Goal: Transaction & Acquisition: Download file/media

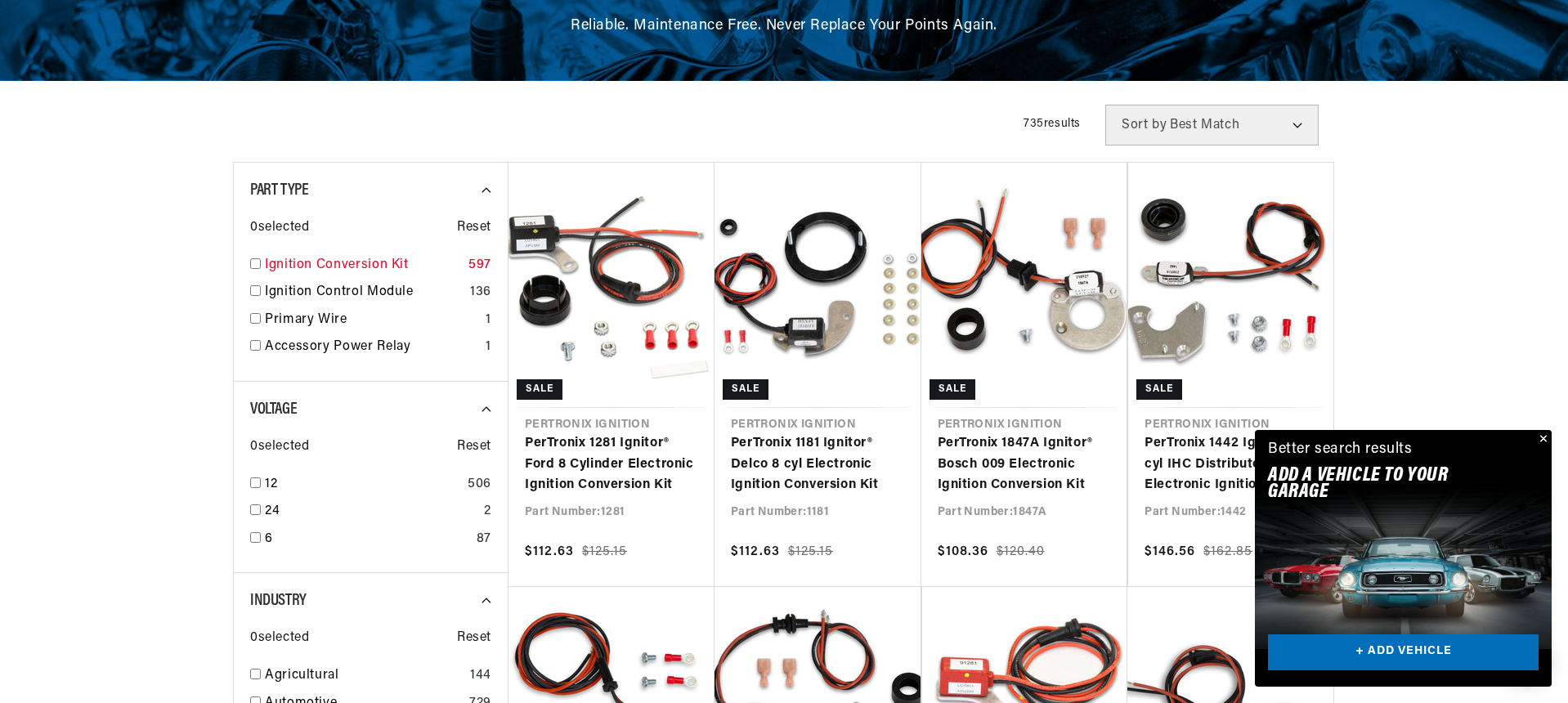
scroll to position [0, 1749]
click at [253, 263] on input "checkbox" at bounding box center [255, 264] width 10 height 10
checkbox input "true"
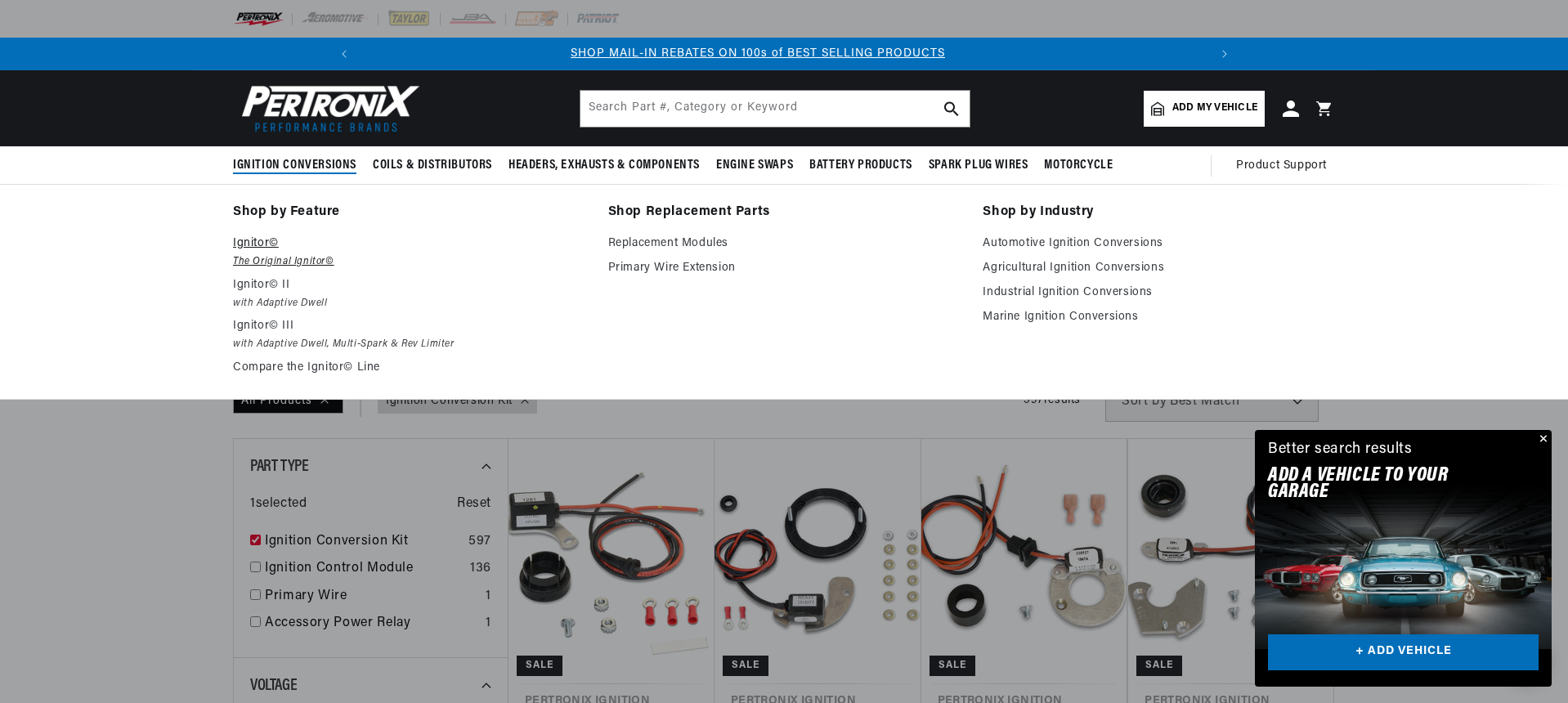
scroll to position [0, 1]
click at [253, 241] on p "Ignitor©" at bounding box center [409, 243] width 353 height 20
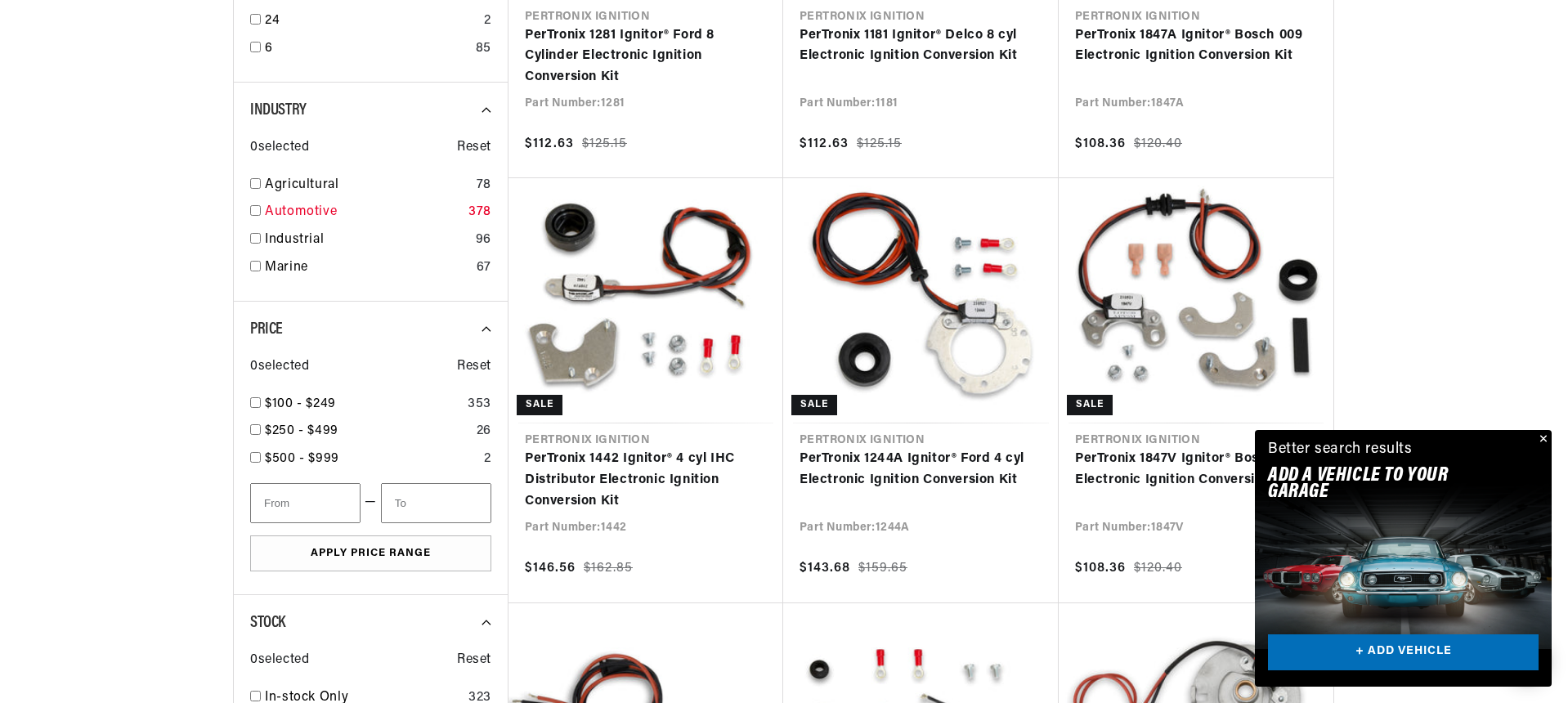
scroll to position [741, 0]
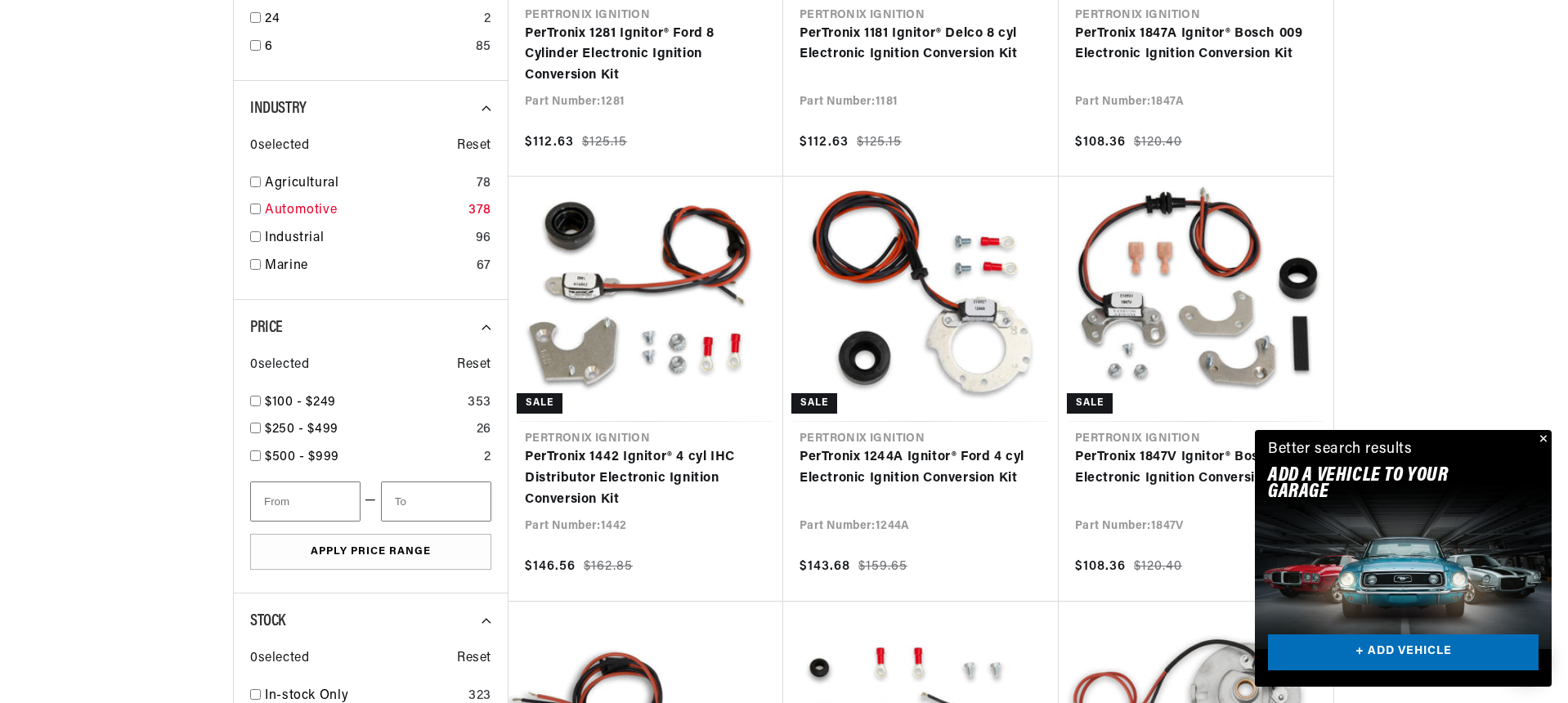
click at [293, 207] on link "Automotive" at bounding box center [363, 210] width 197 height 22
checkbox input "true"
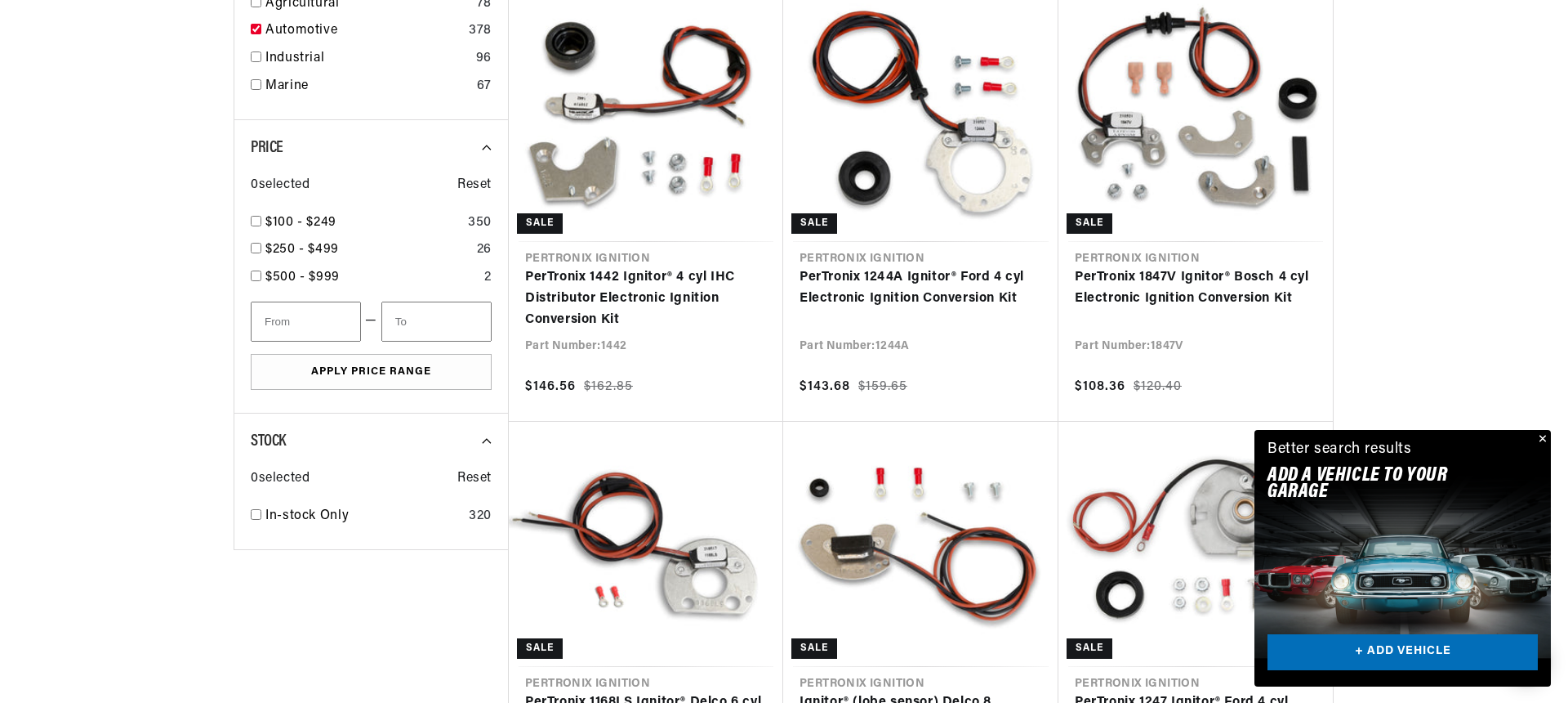
scroll to position [923, 0]
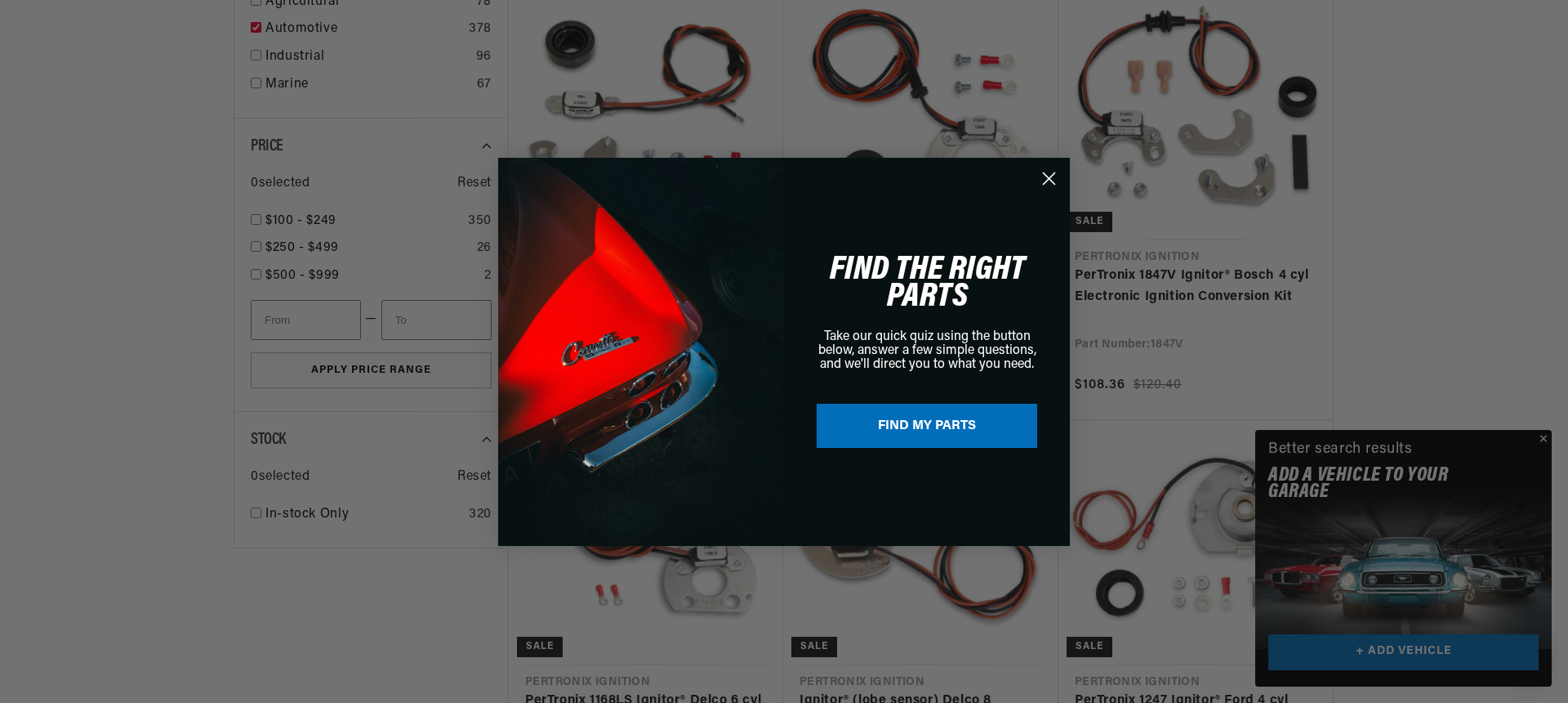
click at [887, 436] on button "FIND MY PARTS" at bounding box center [927, 426] width 220 height 44
click at [1055, 178] on circle "Close dialog" at bounding box center [1049, 177] width 27 height 27
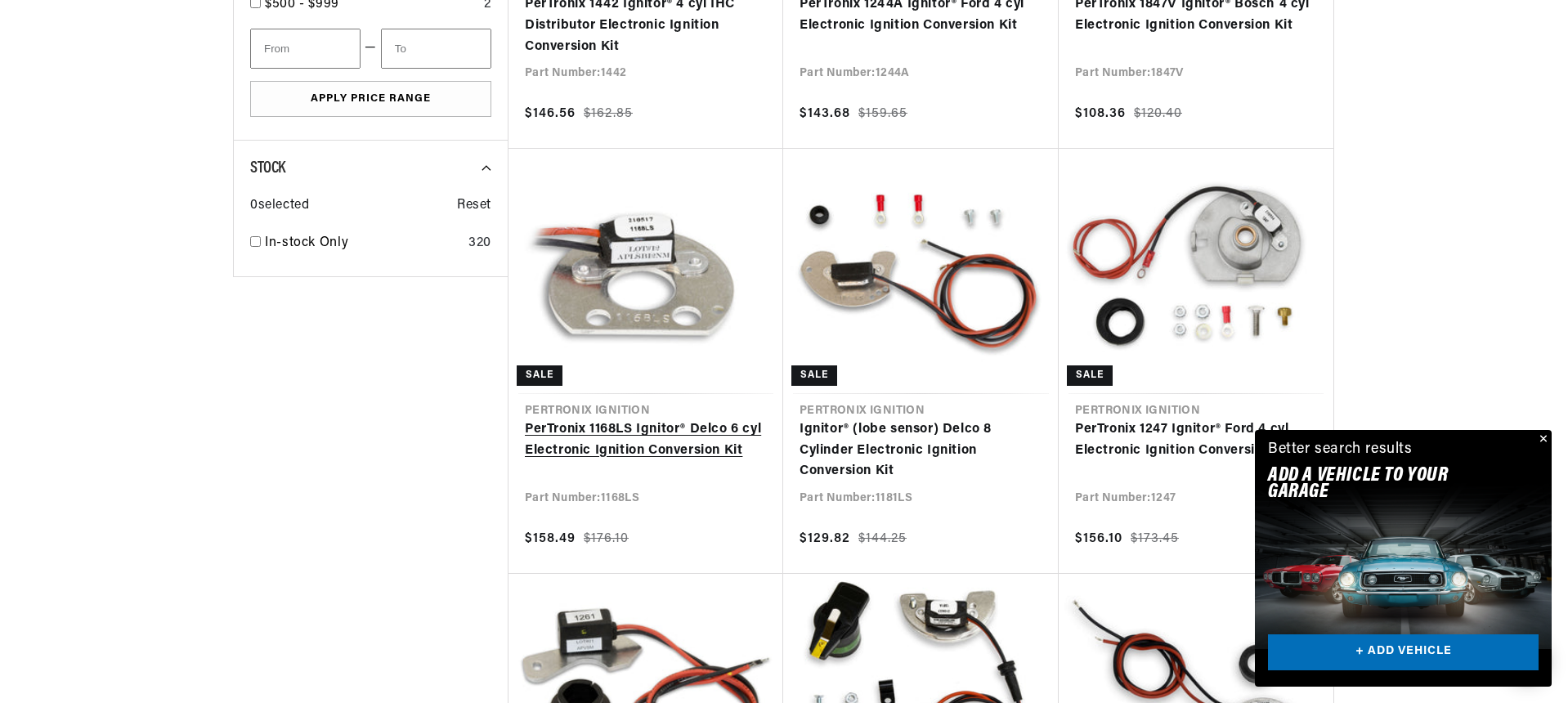
scroll to position [0, 874]
click at [626, 432] on link "PerTronix 1168LS Ignitor® Delco 6 cyl Electronic Ignition Conversion Kit" at bounding box center [646, 440] width 242 height 41
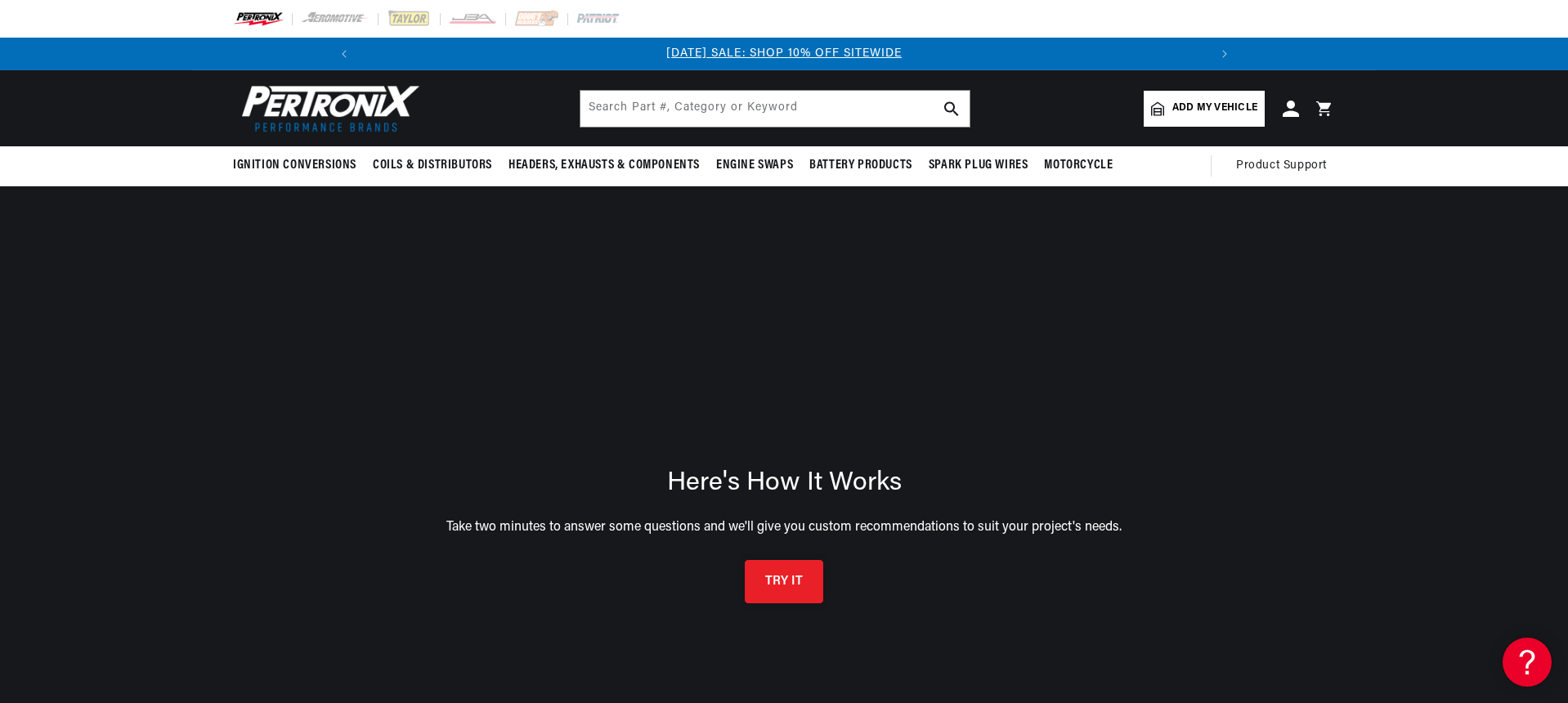
click at [808, 576] on button "TRY IT" at bounding box center [784, 582] width 78 height 43
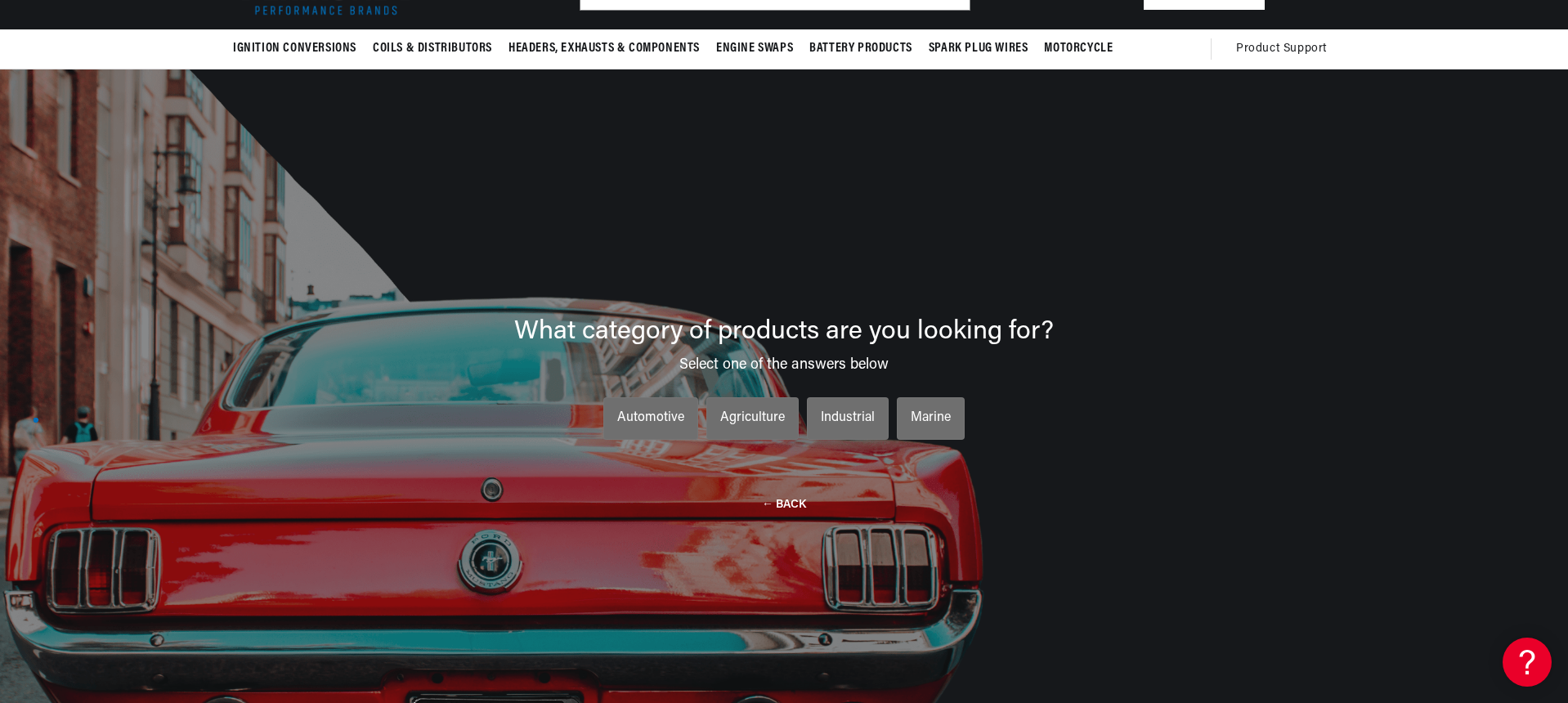
scroll to position [0, 874]
click at [640, 422] on div "Automotive" at bounding box center [651, 418] width 67 height 22
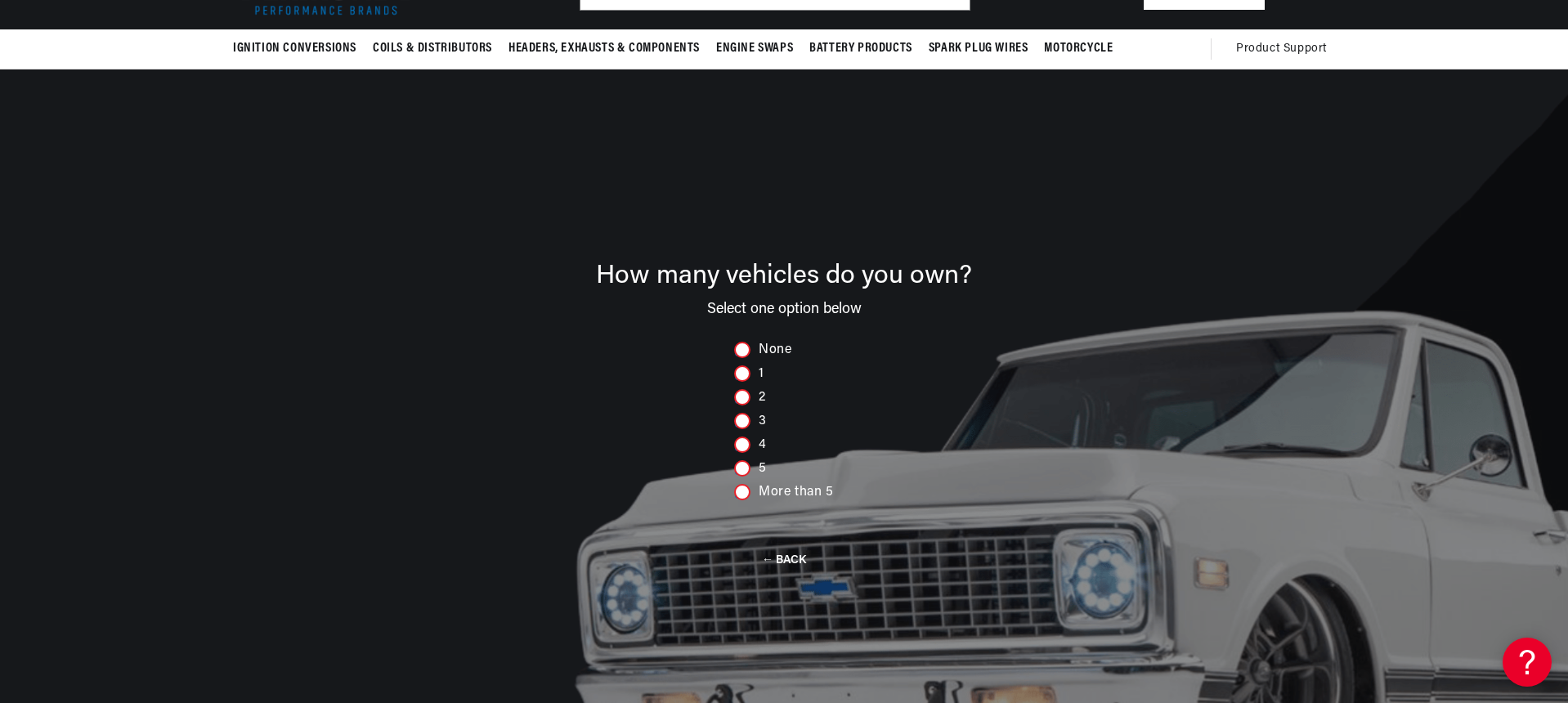
click at [742, 371] on div at bounding box center [742, 373] width 16 height 16
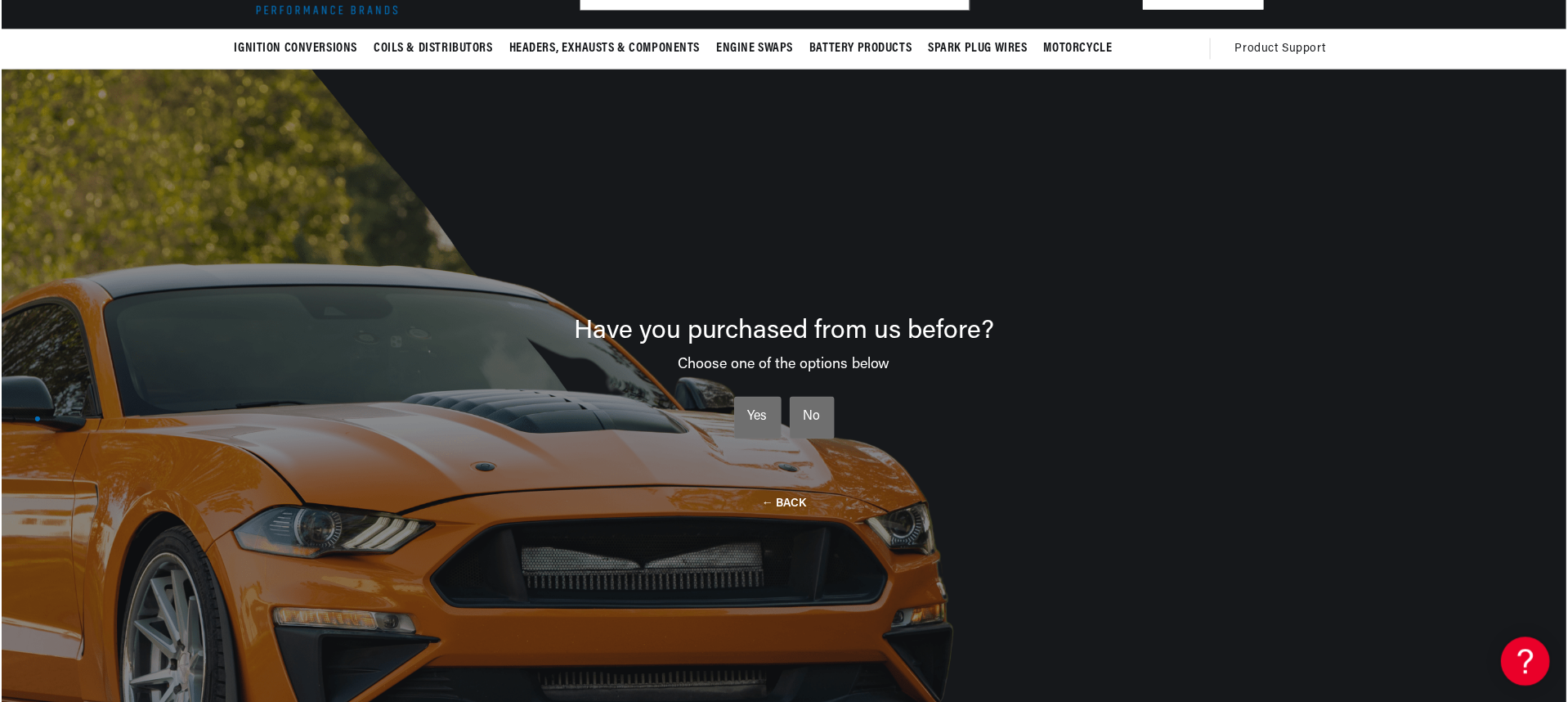
scroll to position [0, 1749]
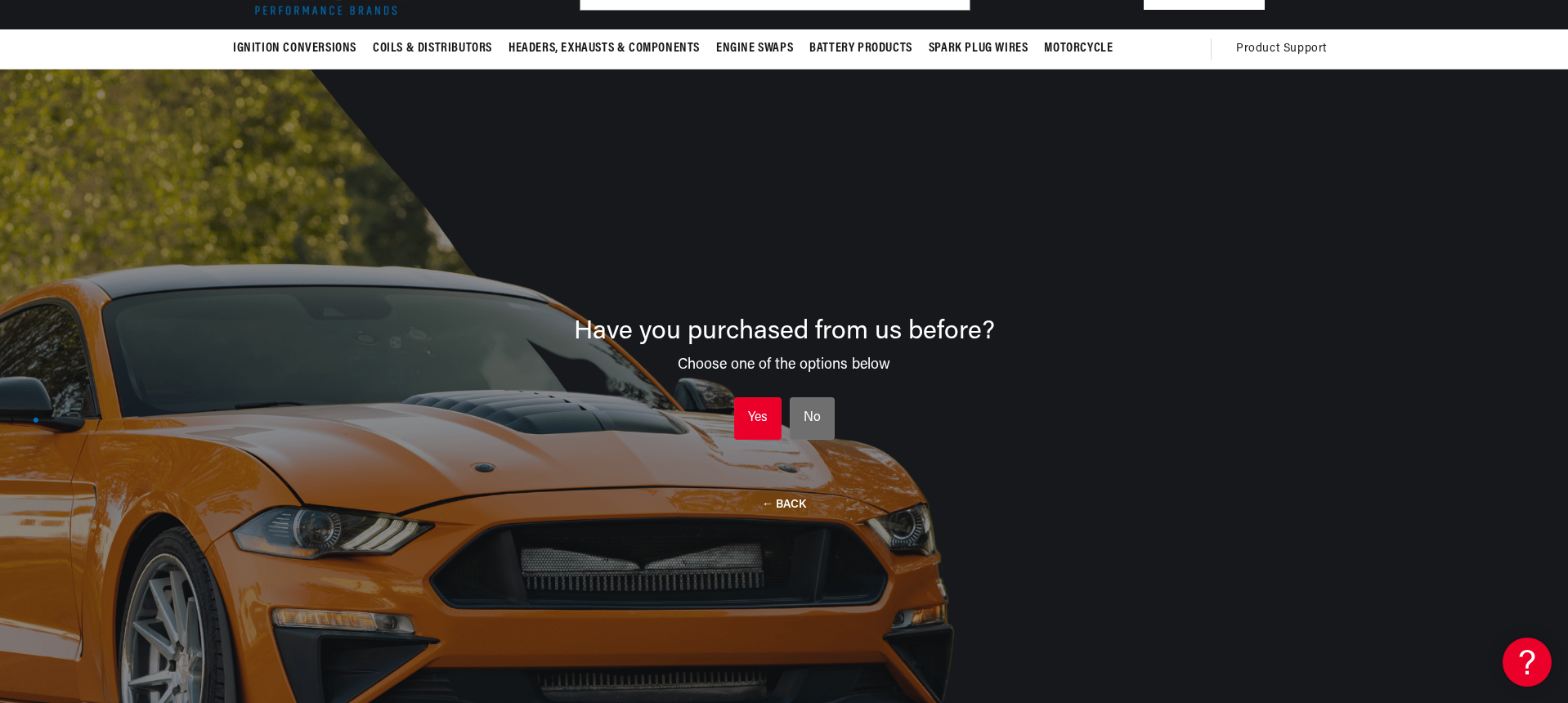
click at [754, 420] on div "Yes" at bounding box center [758, 418] width 20 height 22
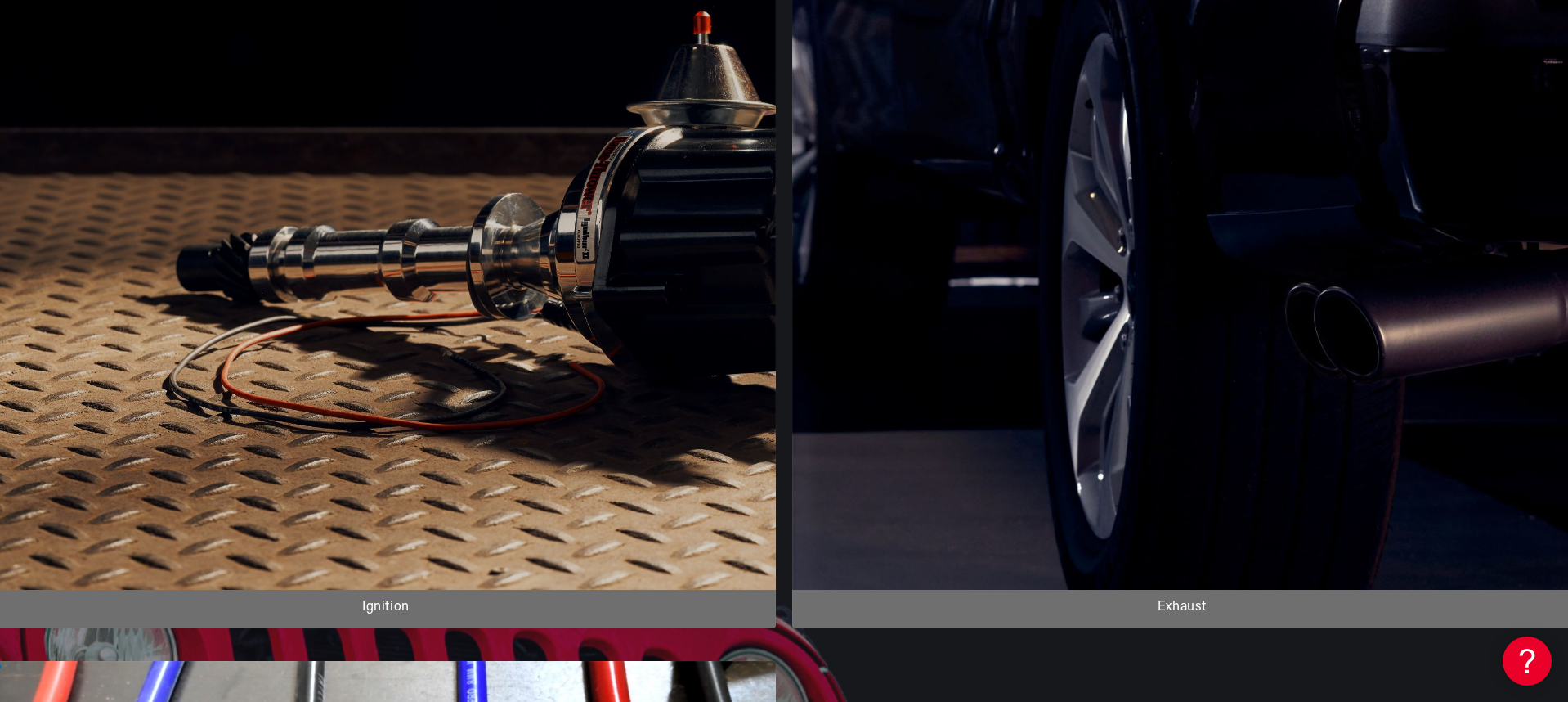
scroll to position [489, 0]
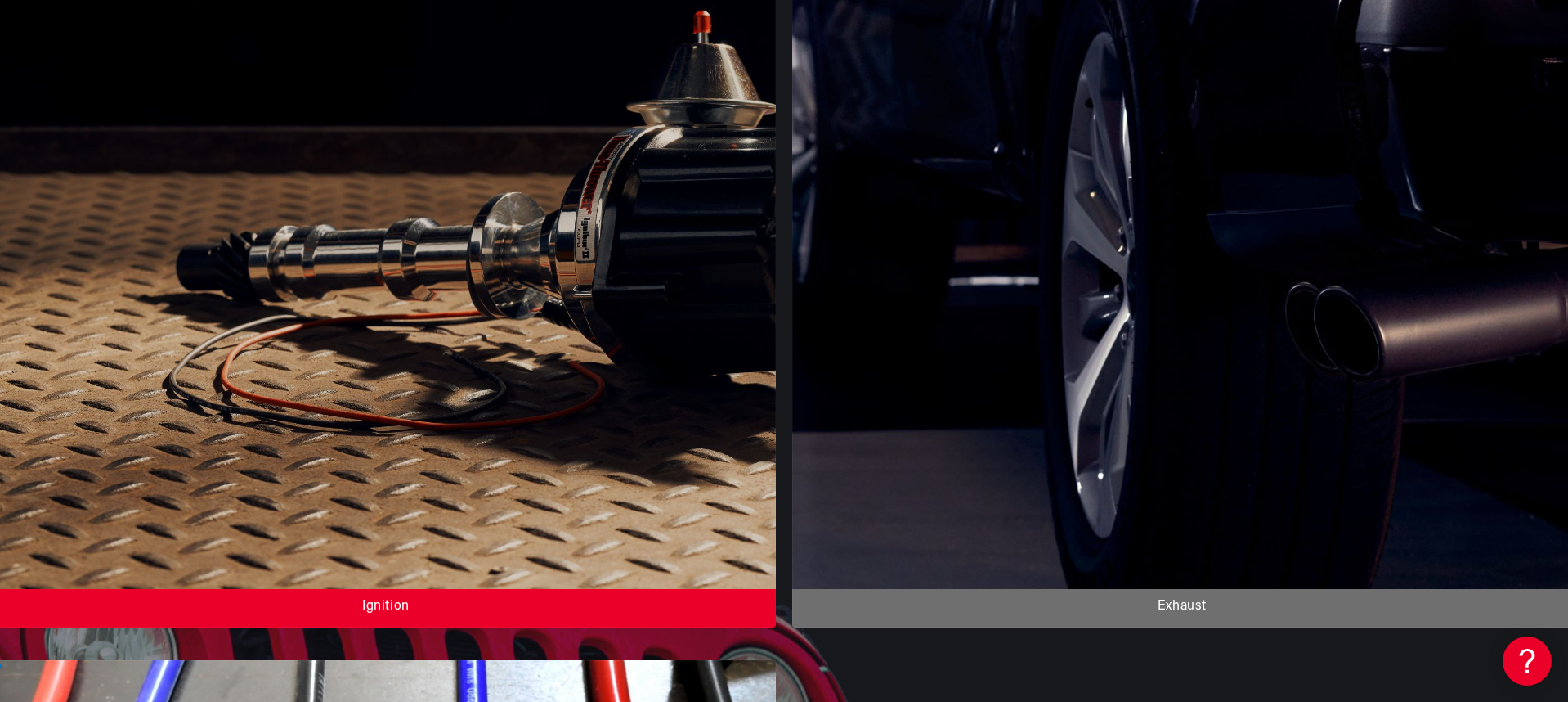
click at [392, 350] on div at bounding box center [385, 217] width 780 height 818
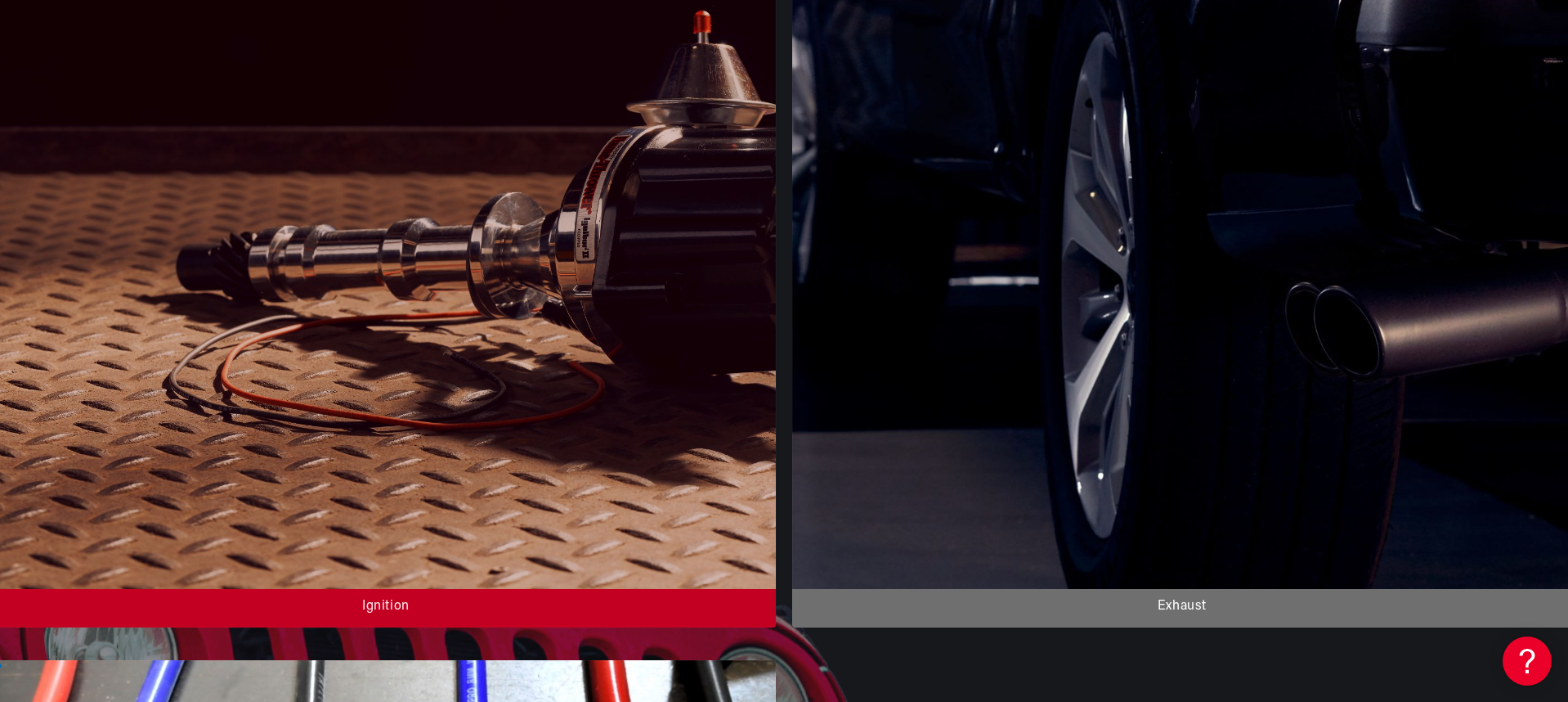
scroll to position [0, 0]
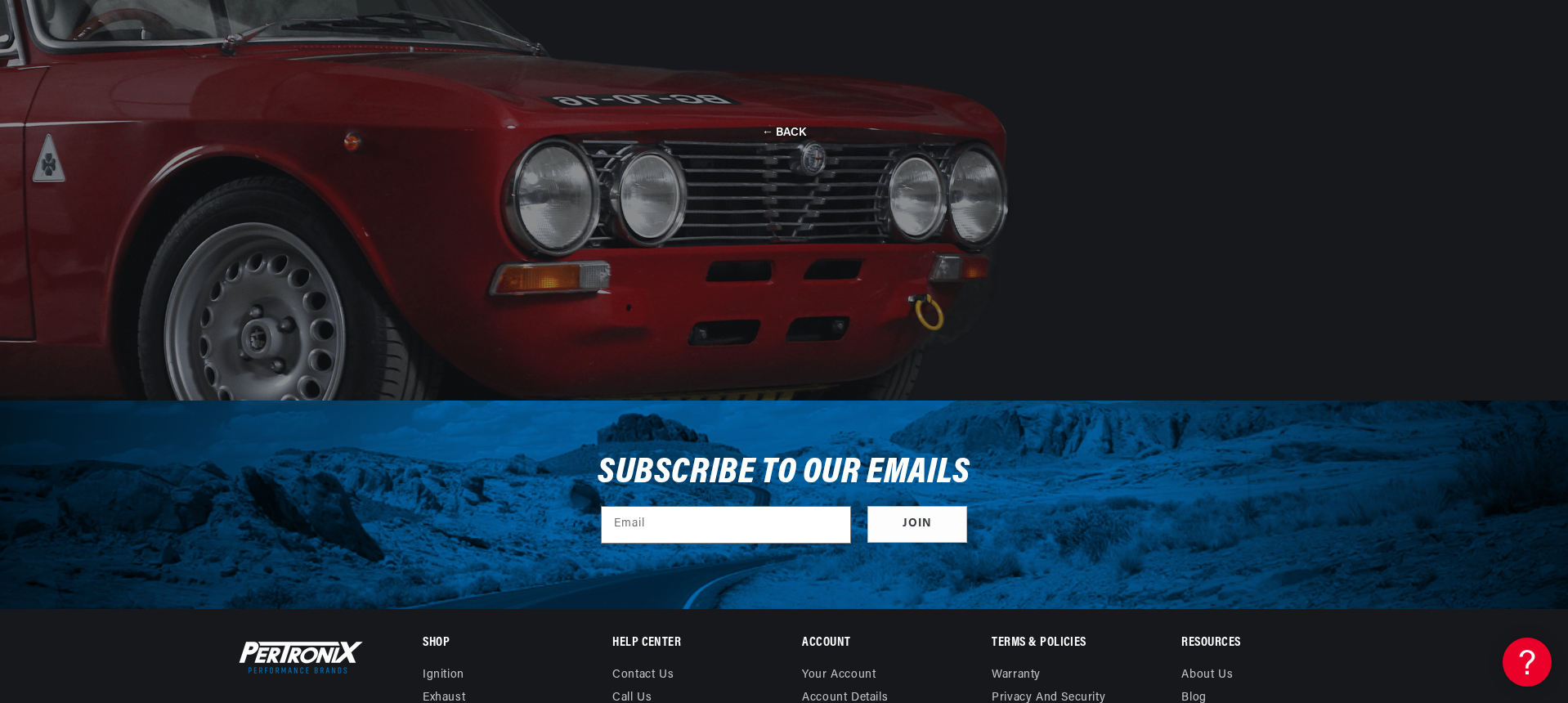
scroll to position [117, 0]
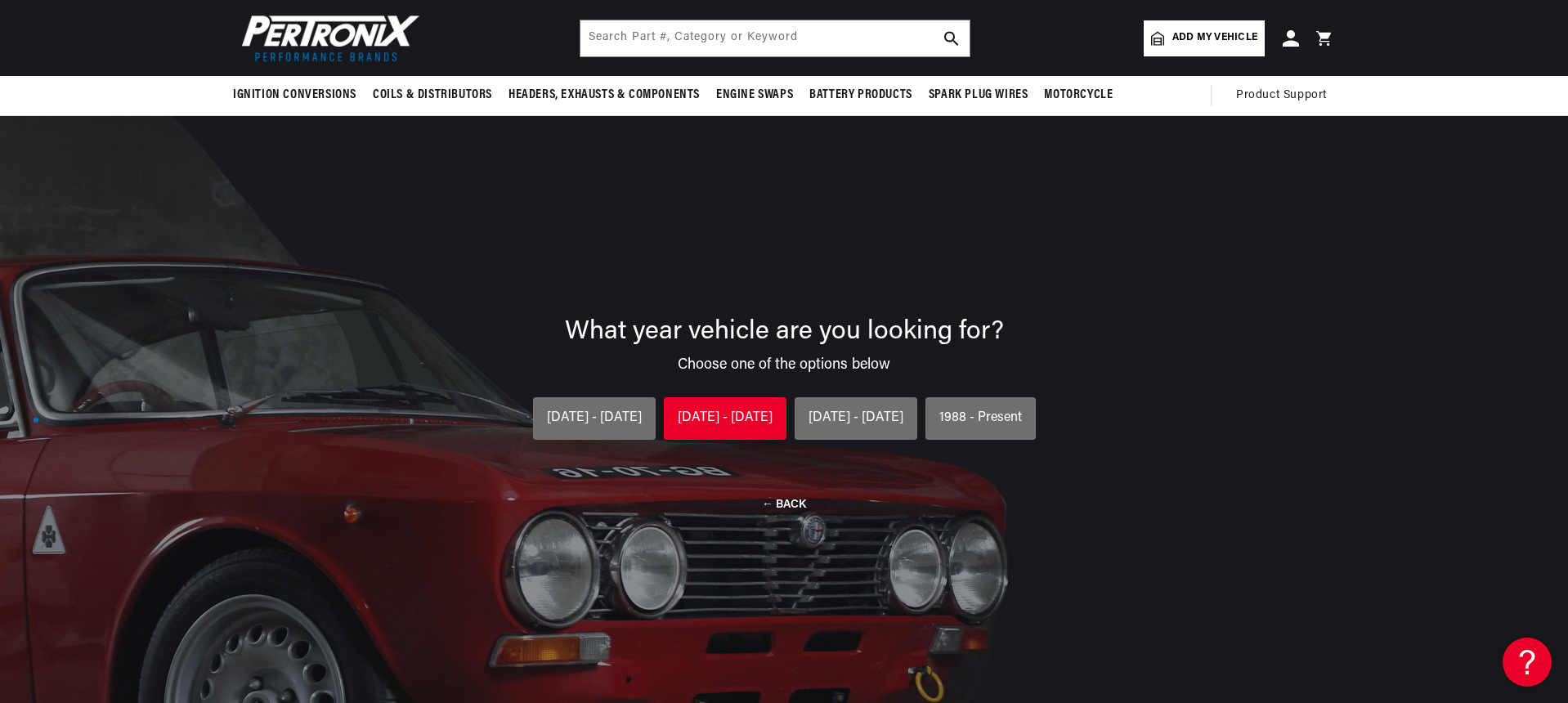
click at [731, 419] on div "1954 - 1974" at bounding box center [725, 418] width 95 height 22
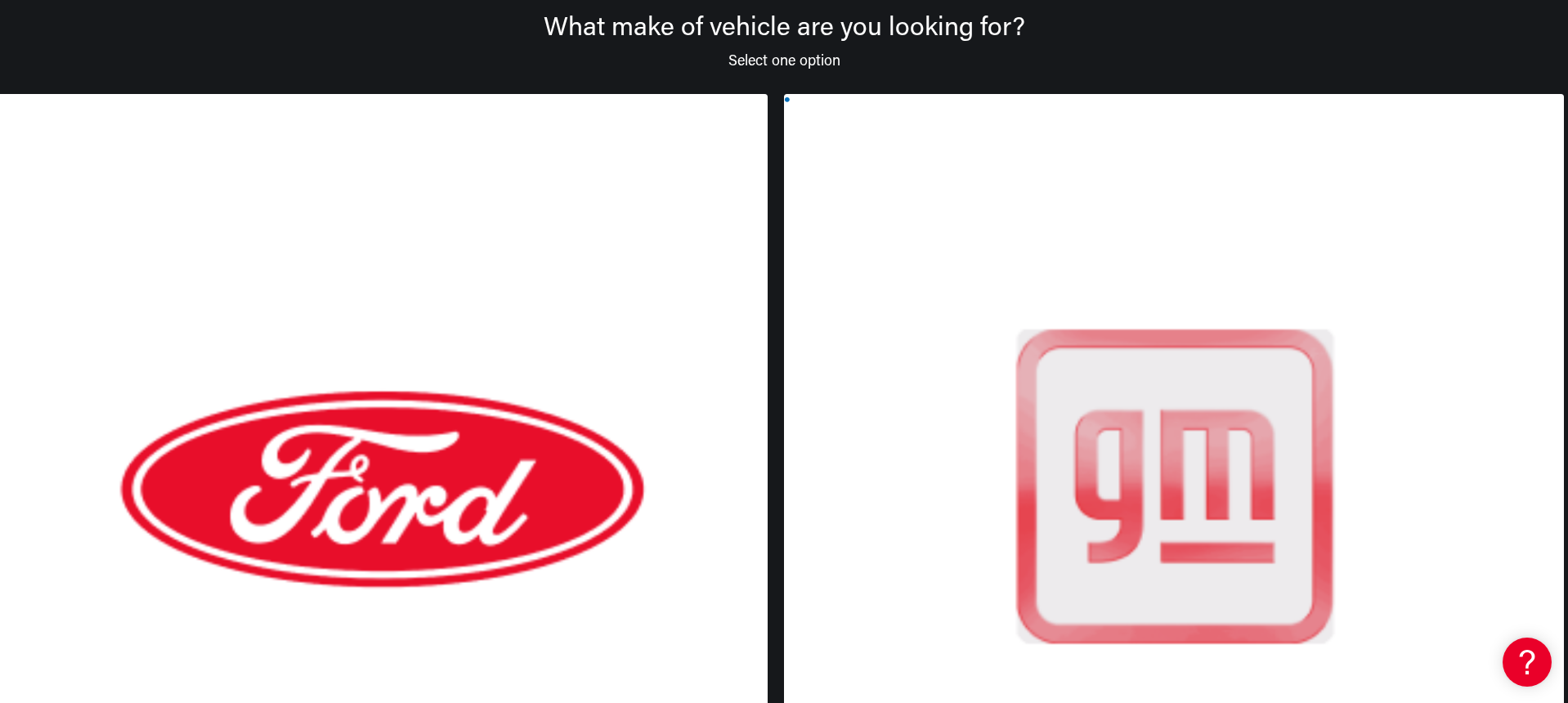
scroll to position [0, 874]
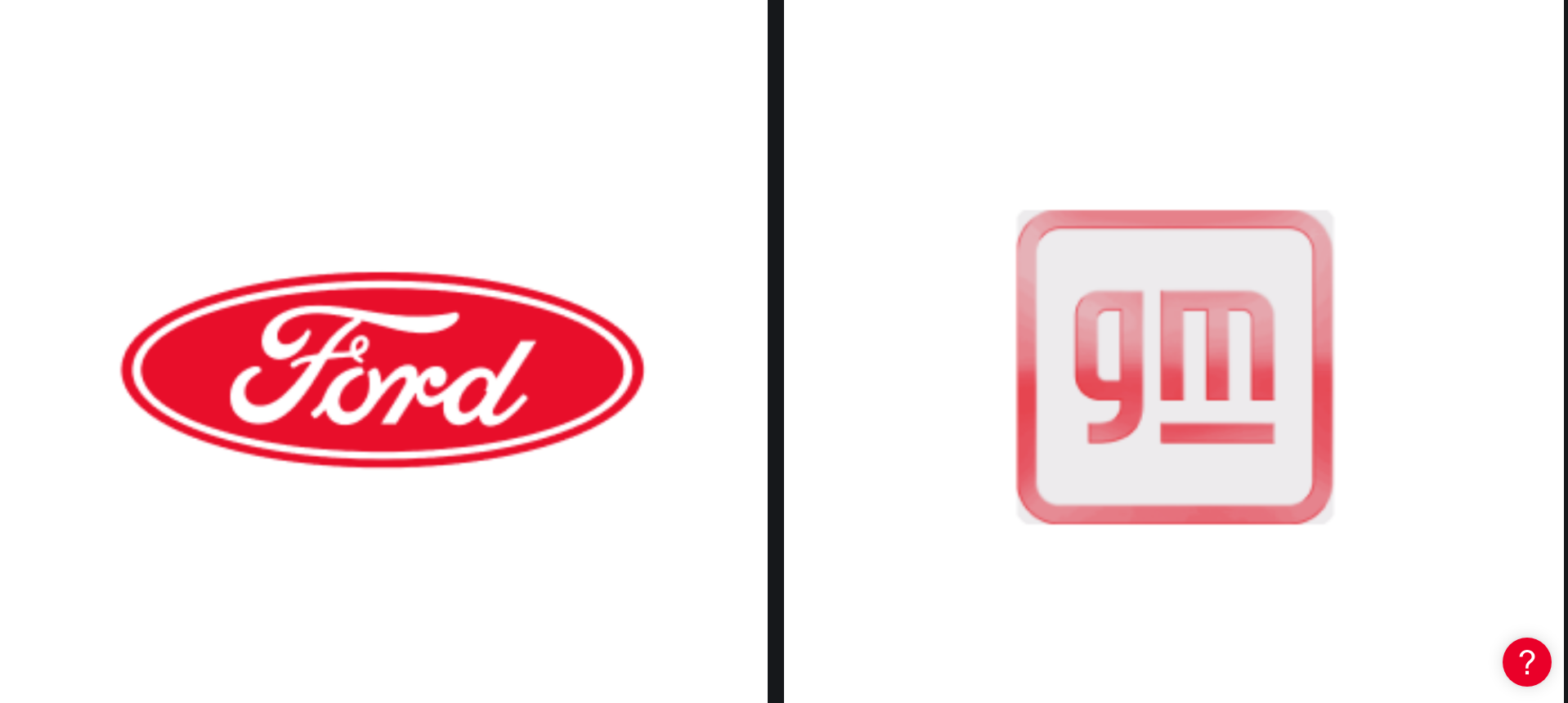
click at [784, 103] on div at bounding box center [1174, 383] width 780 height 818
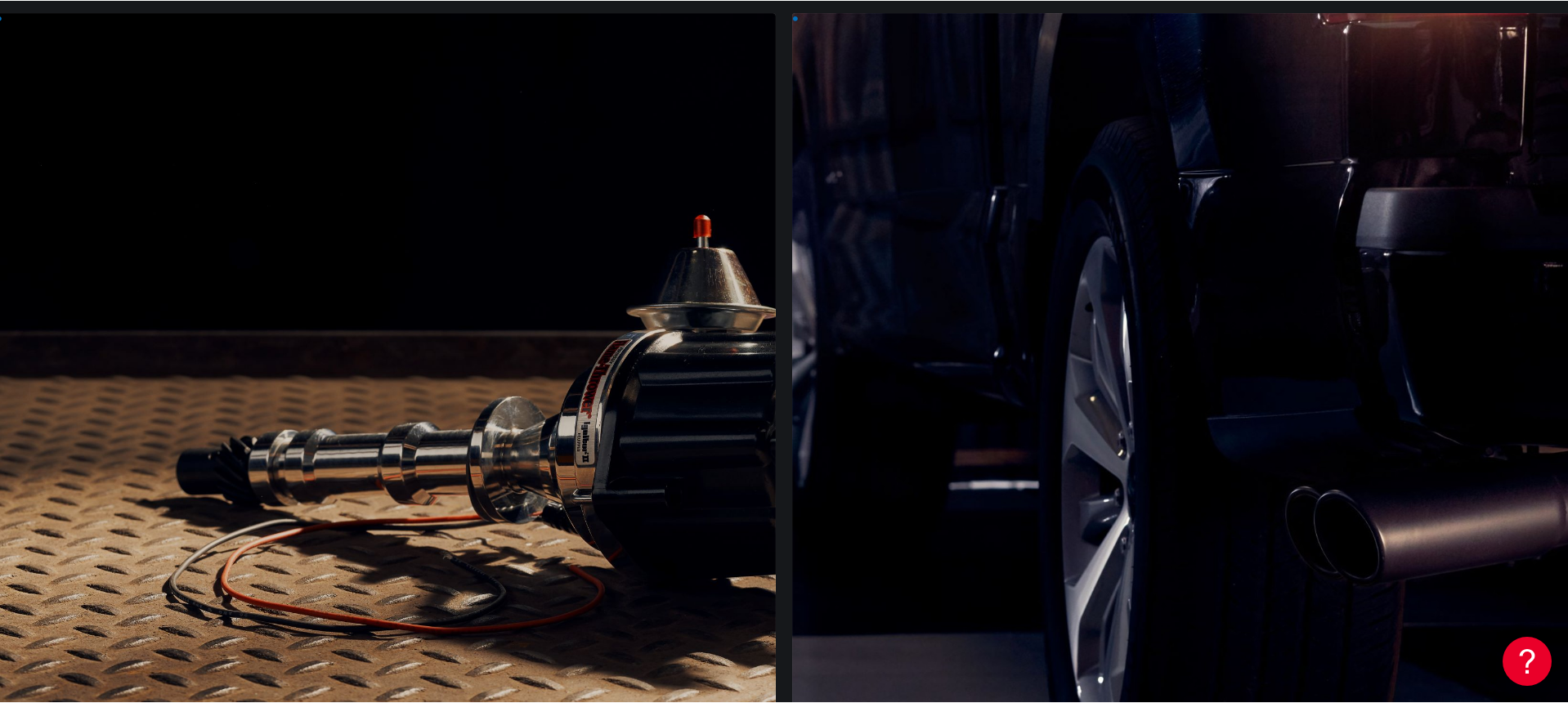
scroll to position [286, 0]
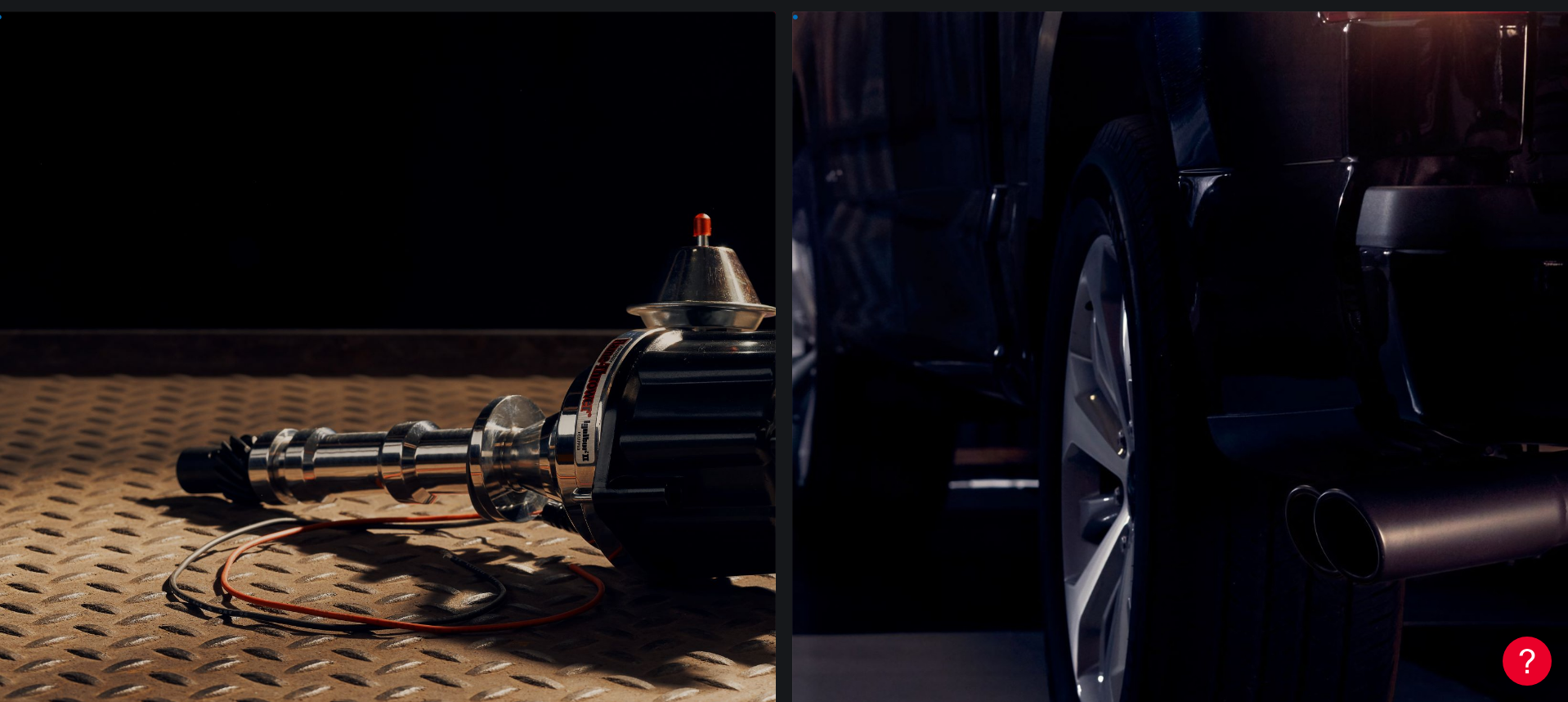
click at [352, 555] on div at bounding box center [385, 420] width 780 height 818
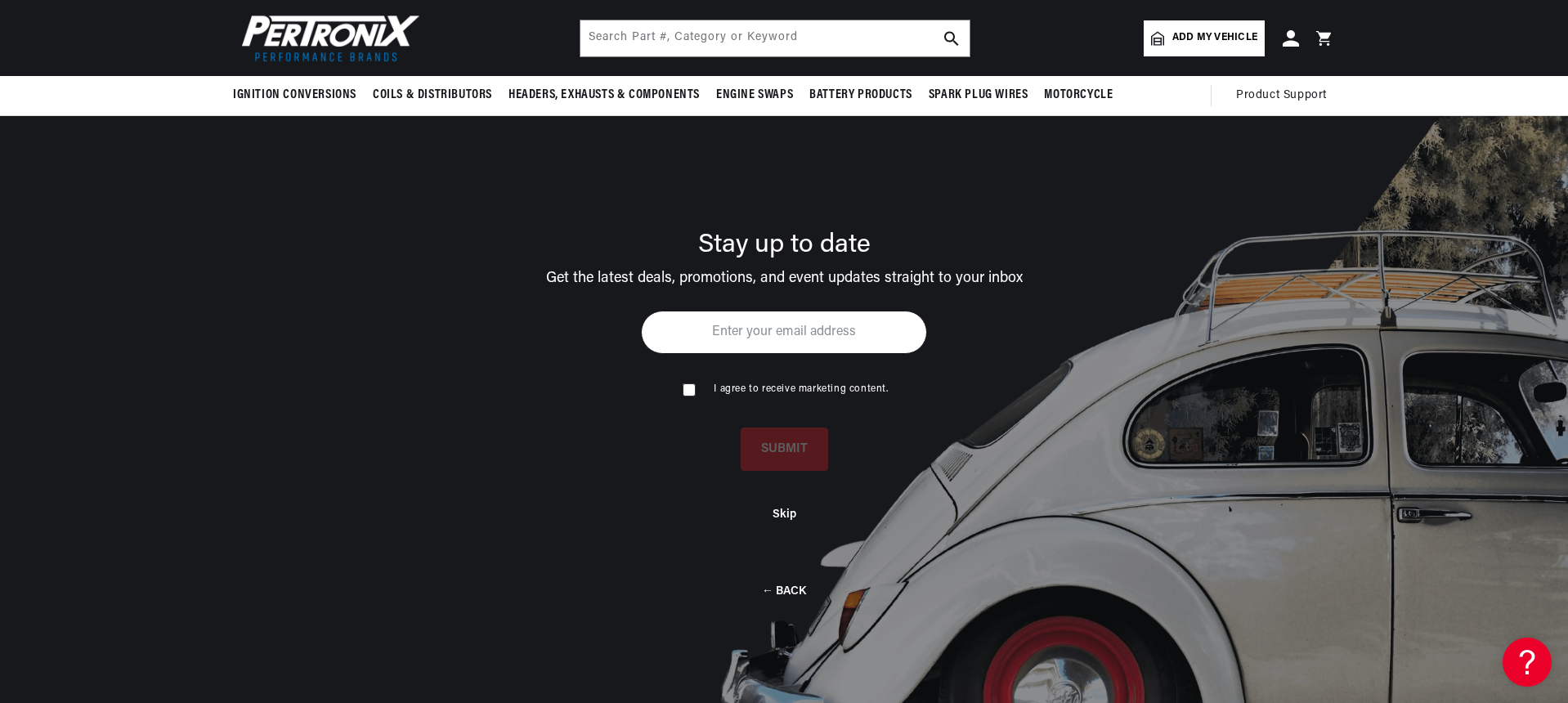
scroll to position [0, 0]
click at [790, 519] on button "Skip" at bounding box center [784, 512] width 24 height 14
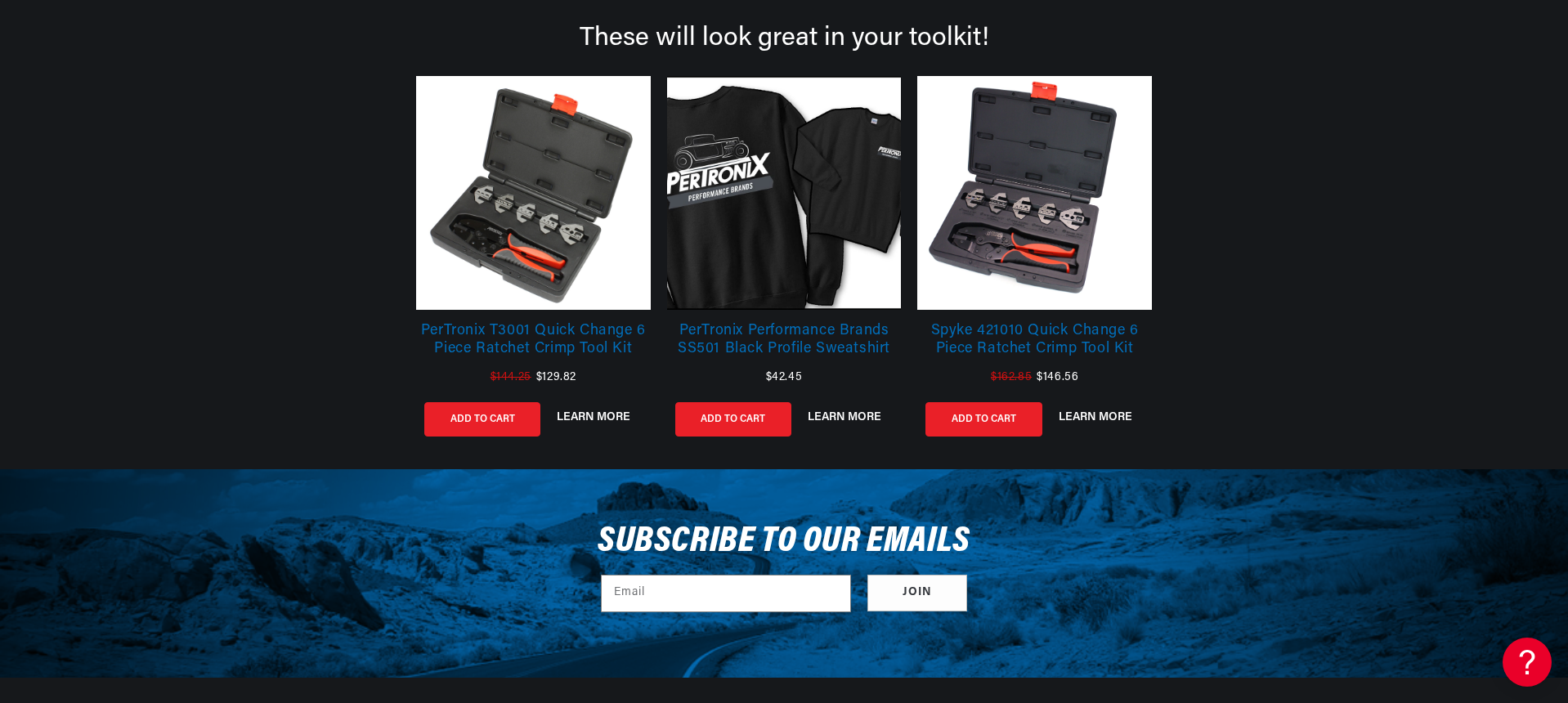
scroll to position [729, 0]
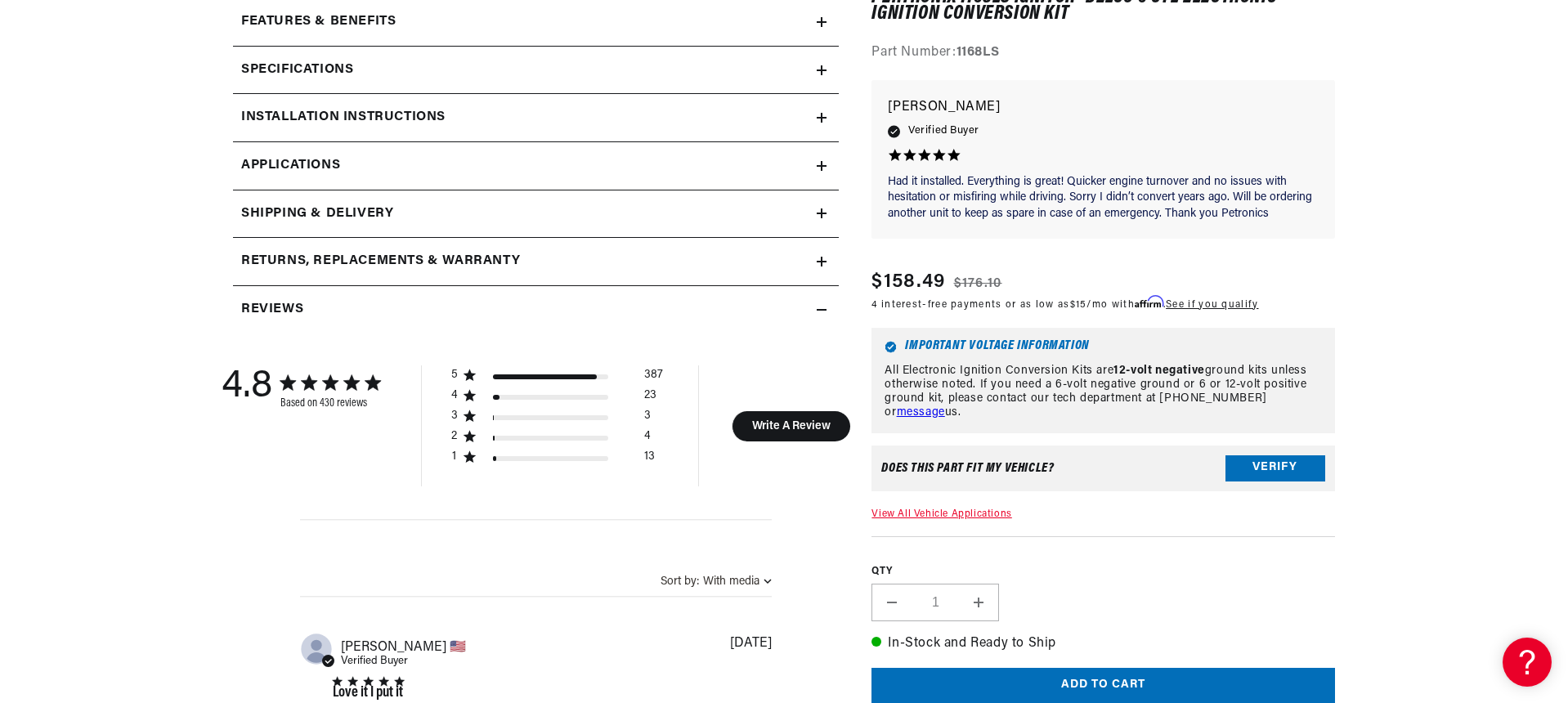
click at [821, 71] on icon at bounding box center [821, 71] width 9 height 0
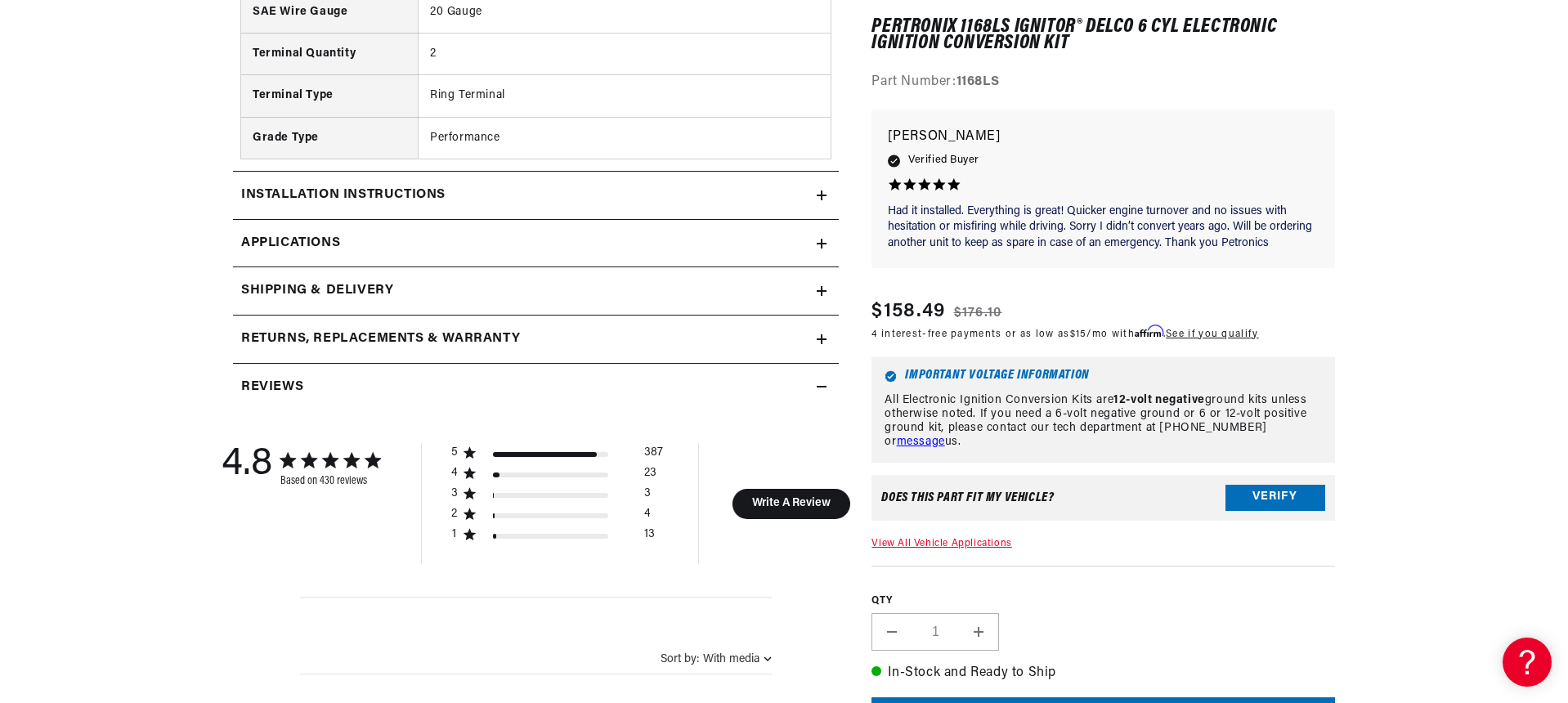
scroll to position [1381, 0]
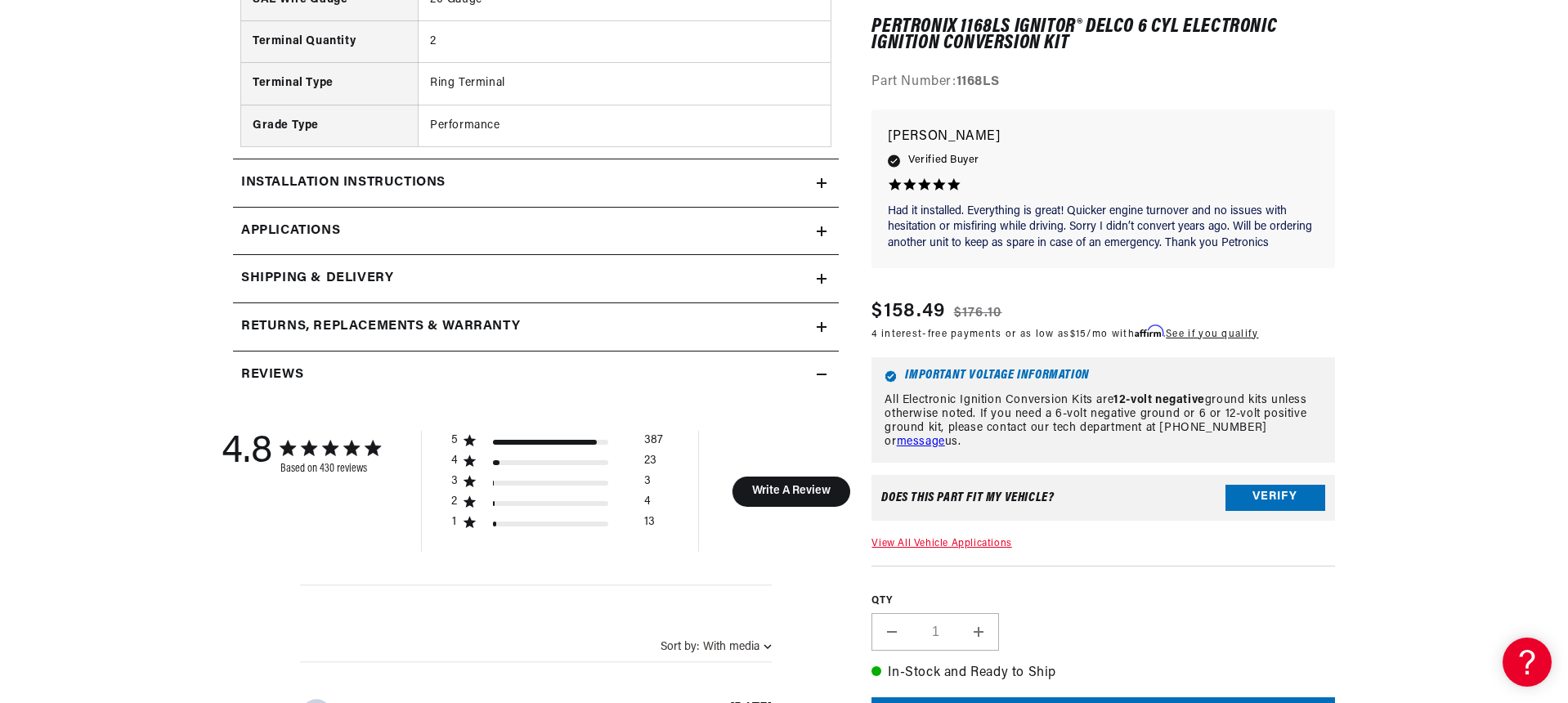
click at [821, 227] on icon at bounding box center [821, 231] width 0 height 9
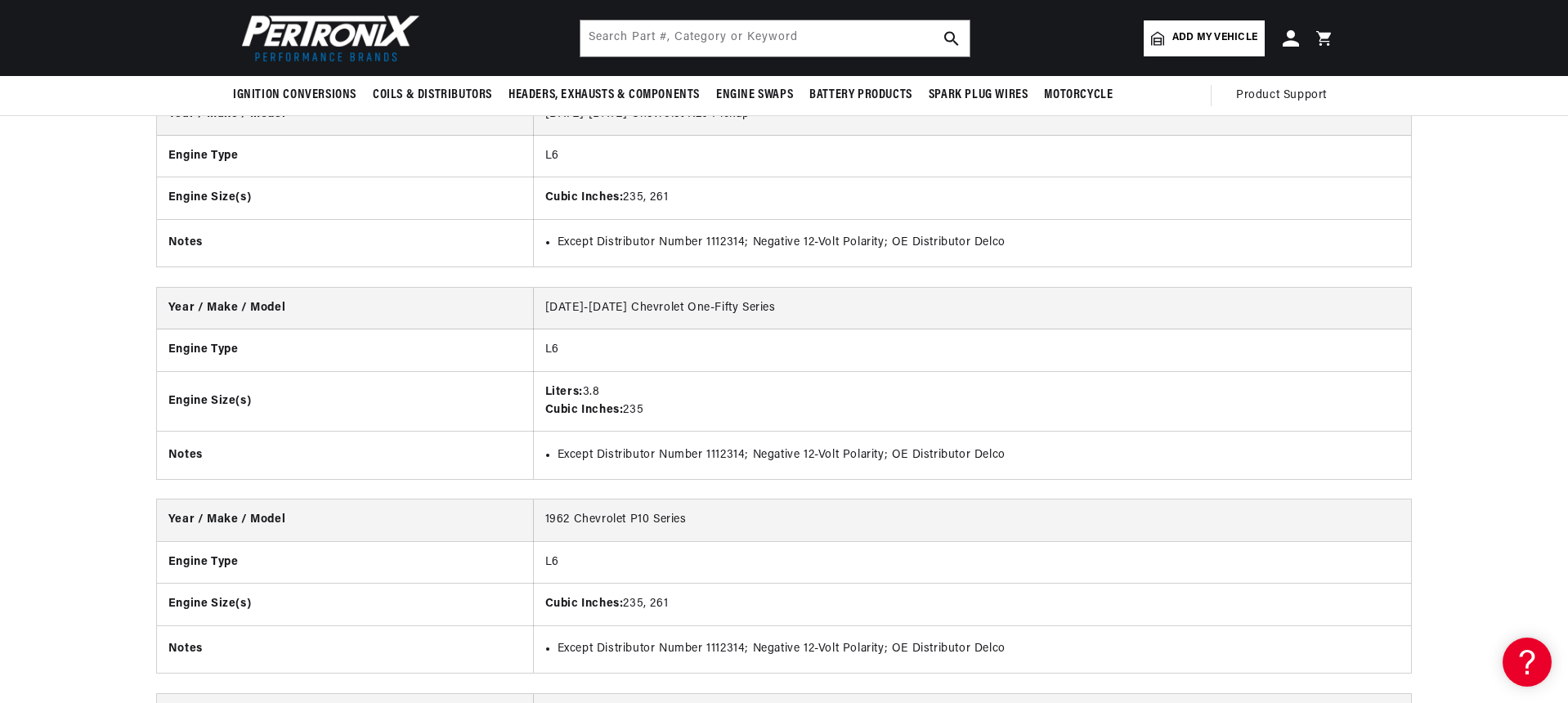
scroll to position [5632, 0]
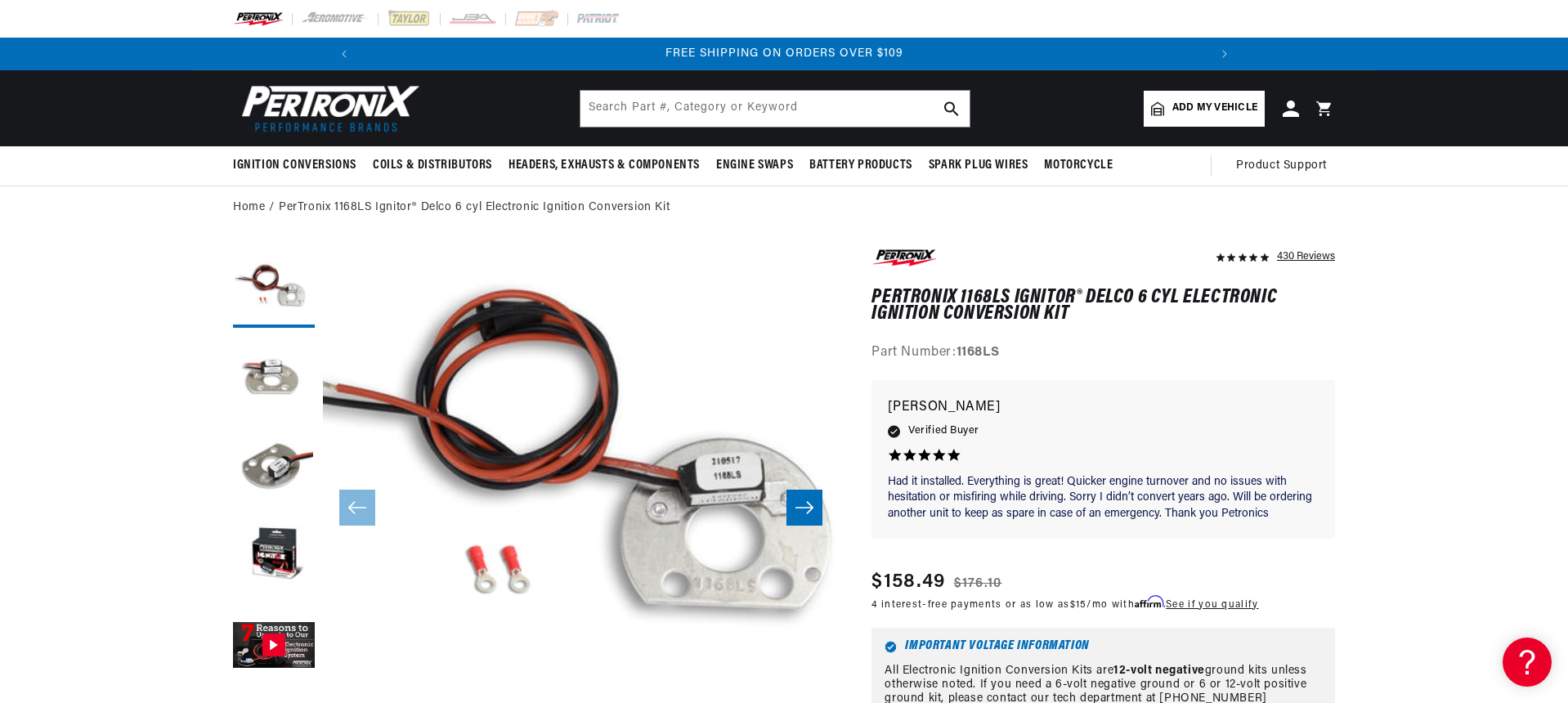
scroll to position [53, 0]
click at [809, 504] on icon "Slide right" at bounding box center [804, 507] width 18 height 12
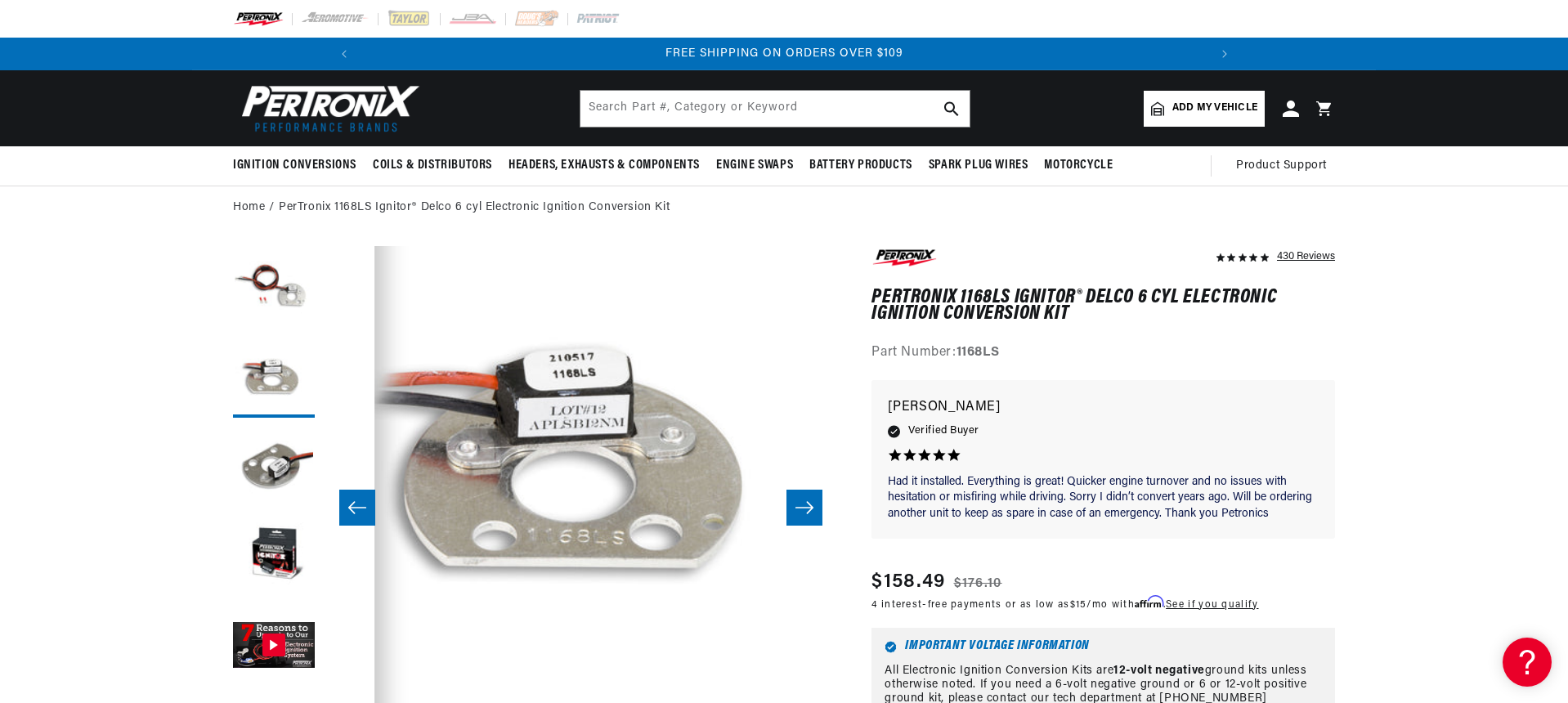
scroll to position [0, 0]
click at [262, 550] on button "Load image 4 in gallery view" at bounding box center [273, 557] width 82 height 82
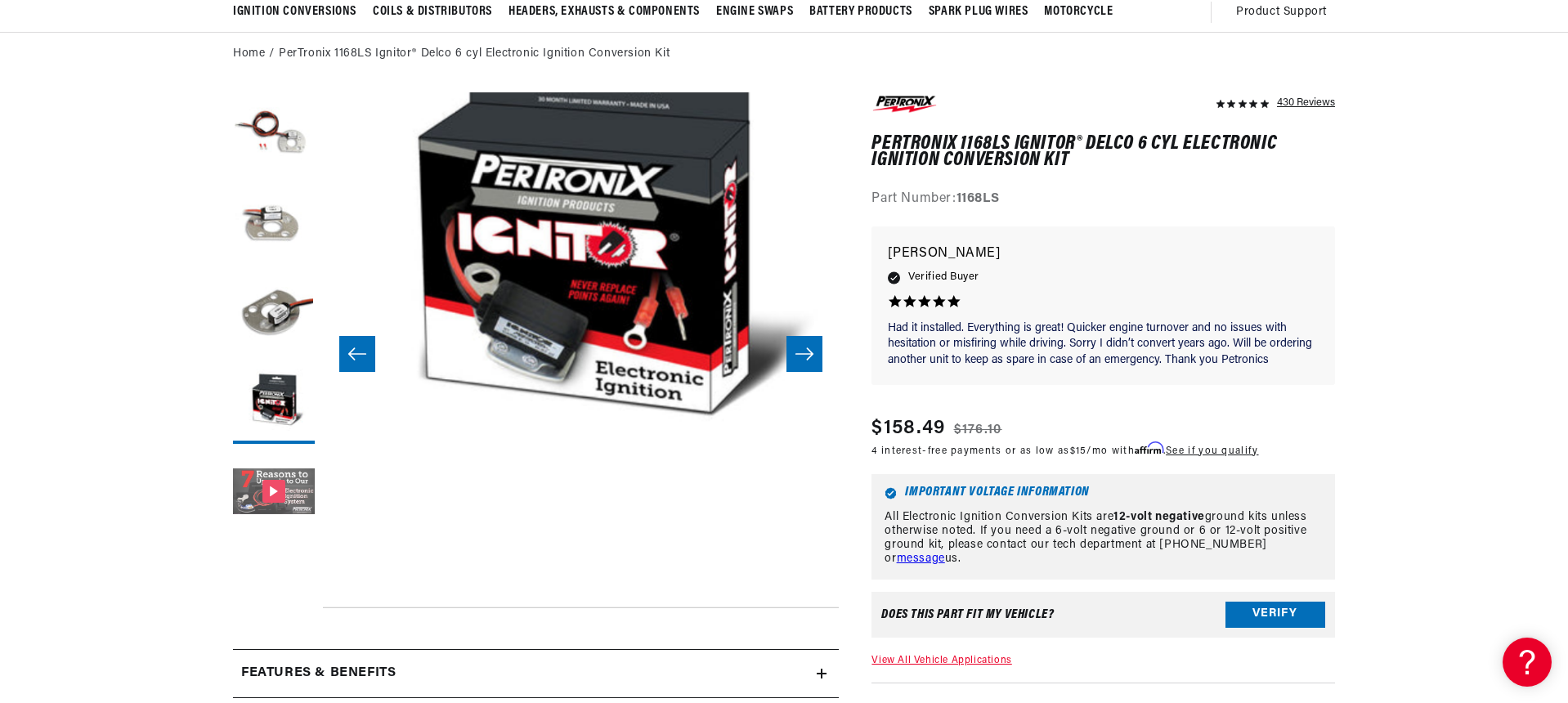
click at [277, 486] on button "Gallery Viewer" at bounding box center [273, 493] width 82 height 82
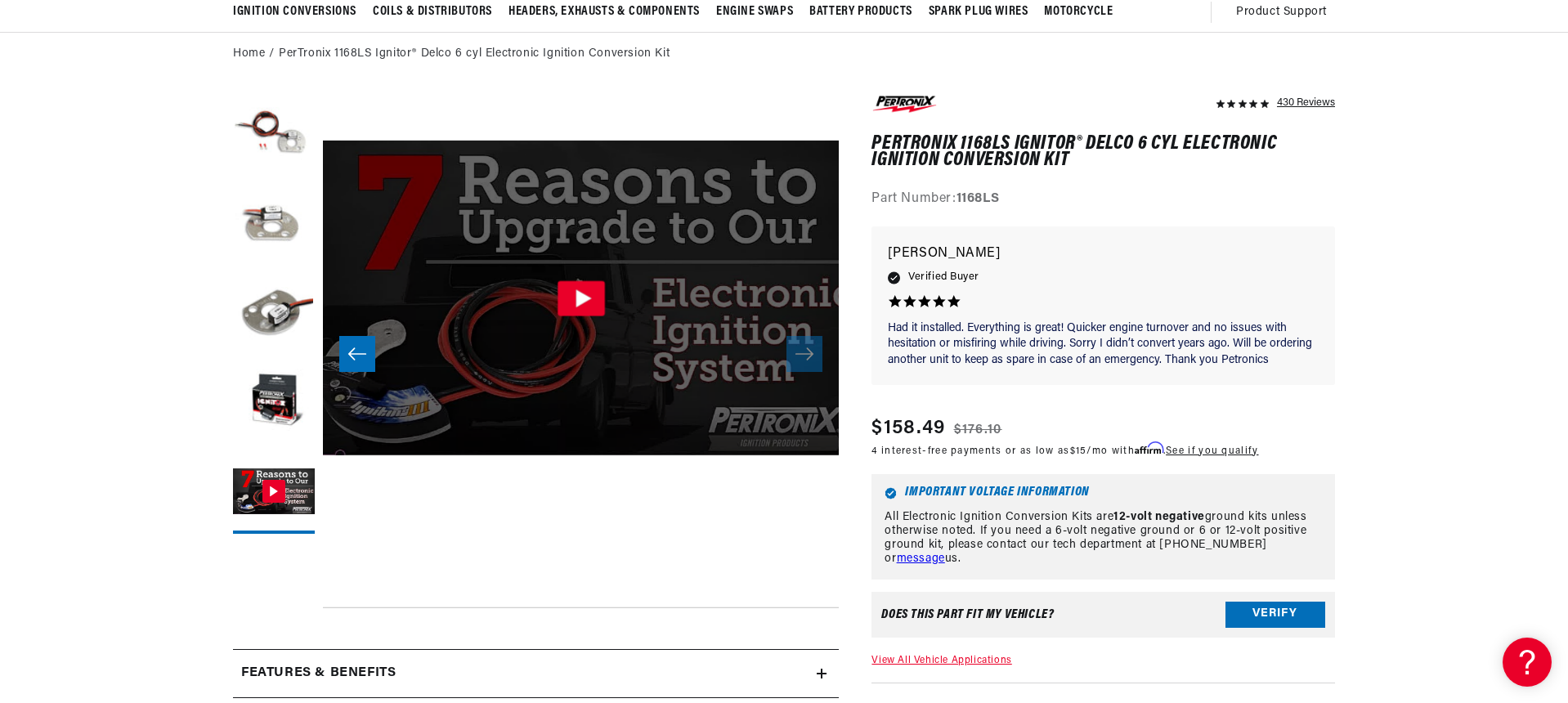
click at [594, 296] on icon "Gallery Viewer" at bounding box center [580, 297] width 47 height 35
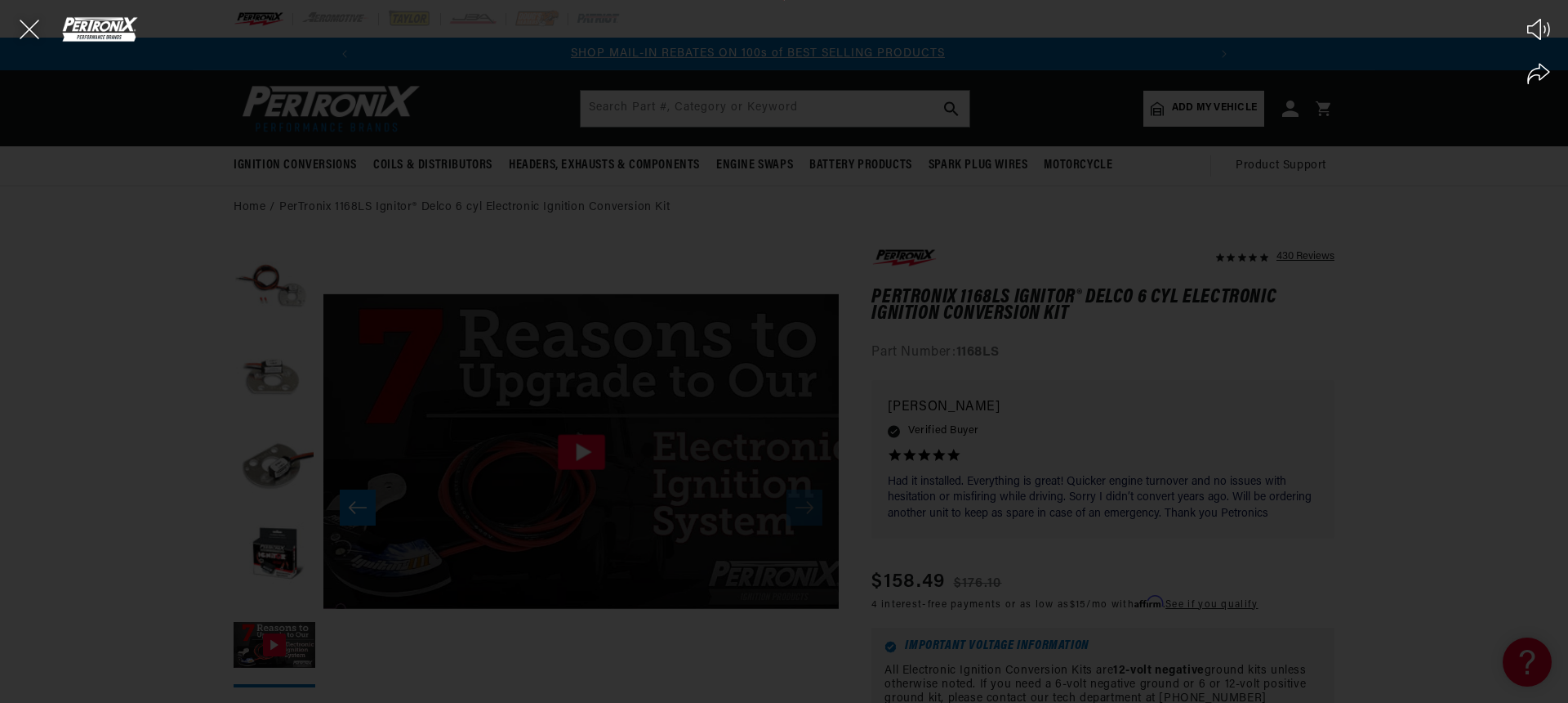
click at [874, 326] on div "Play Mute Share" at bounding box center [784, 352] width 1568 height 703
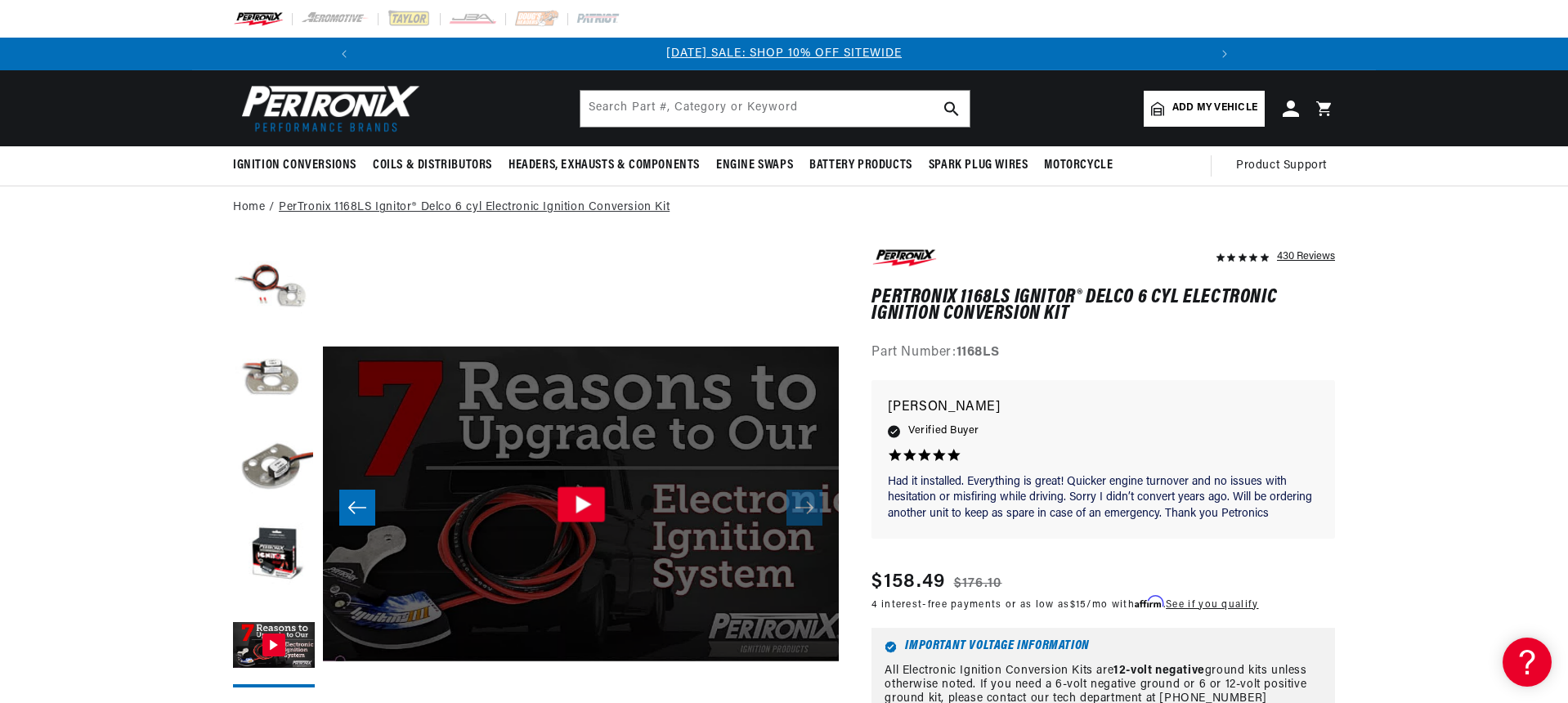
click at [492, 208] on link "PerTronix 1168LS Ignitor® Delco 6 cyl Electronic Ignition Conversion Kit" at bounding box center [473, 207] width 390 height 18
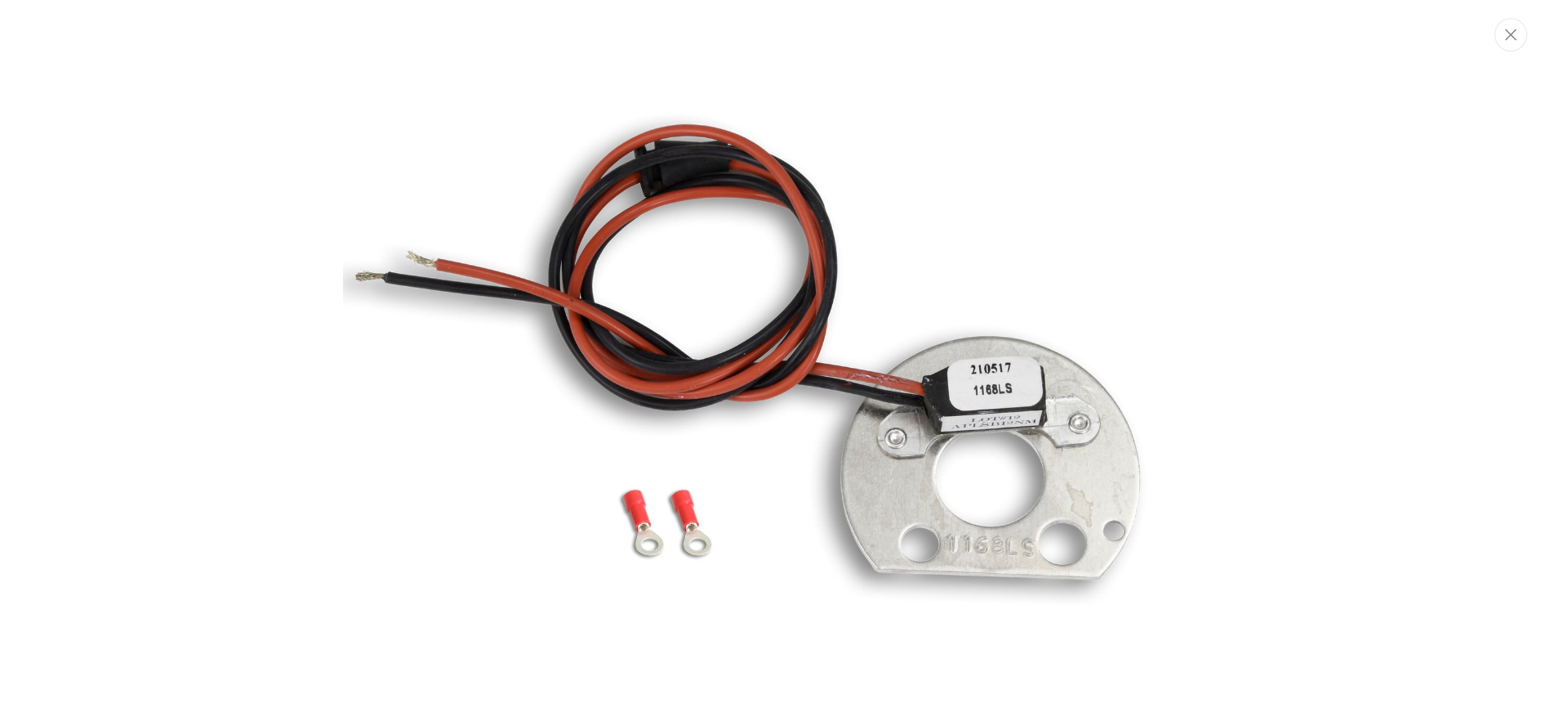
scroll to position [106, 0]
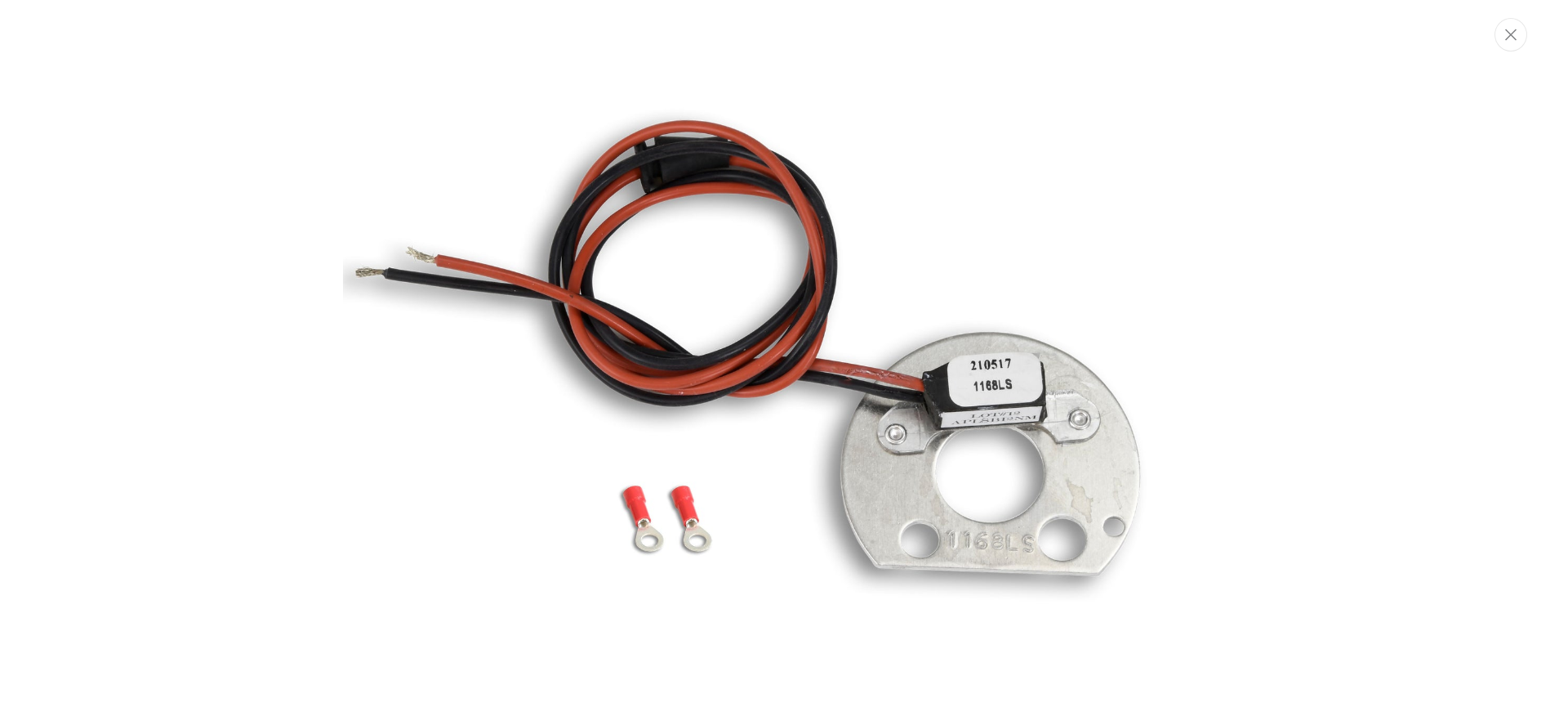
click at [652, 537] on img "Media gallery" at bounding box center [784, 352] width 882 height 882
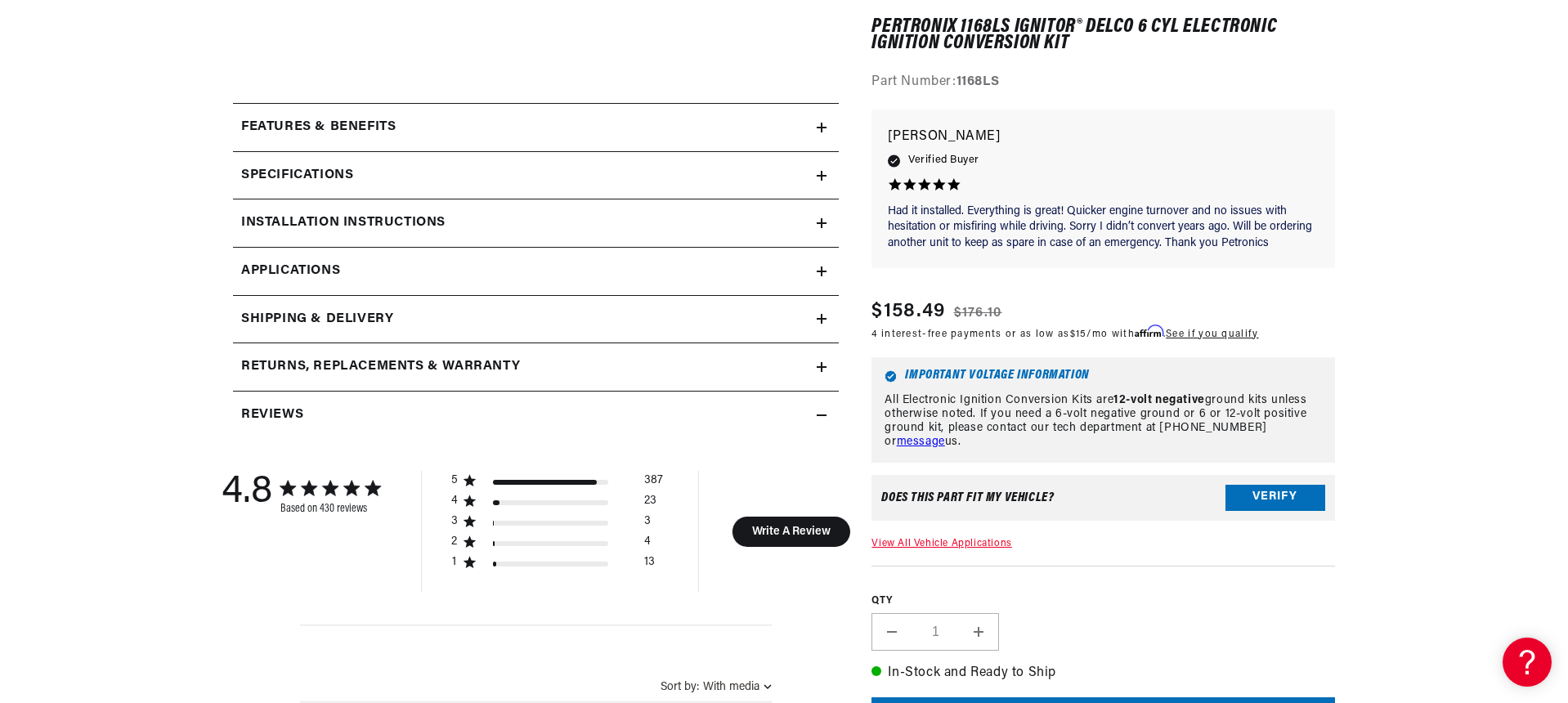
scroll to position [701, 0]
click at [394, 220] on h2 "Installation instructions" at bounding box center [343, 221] width 204 height 22
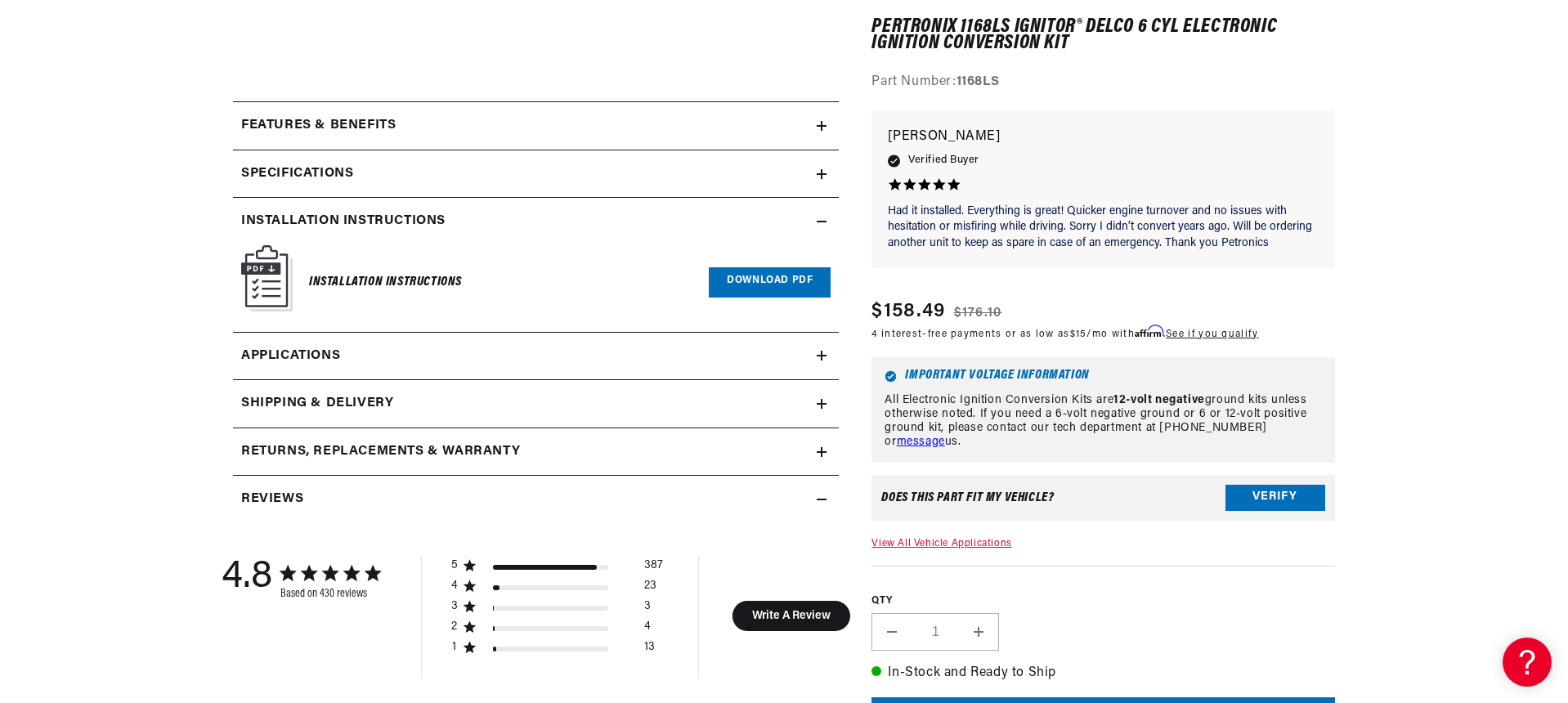
scroll to position [0, 1749]
click at [779, 277] on link "Download PDF" at bounding box center [769, 282] width 122 height 30
